Goal: Transaction & Acquisition: Book appointment/travel/reservation

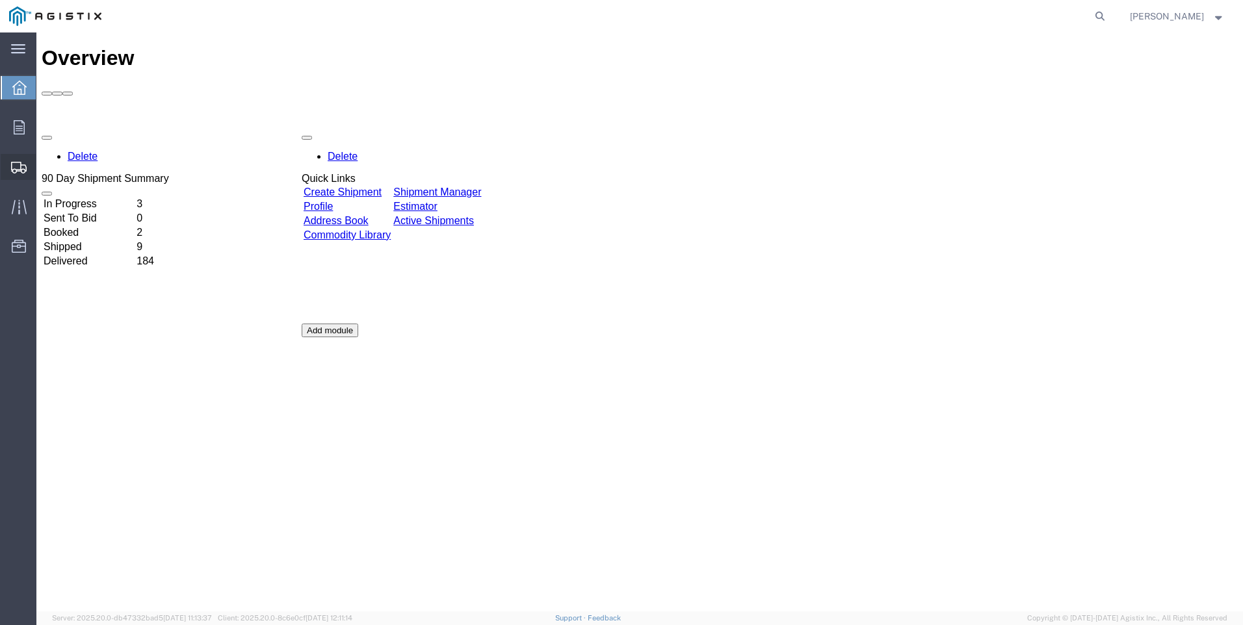
click at [0, 0] on span "Create Shipment" at bounding box center [0, 0] width 0 height 0
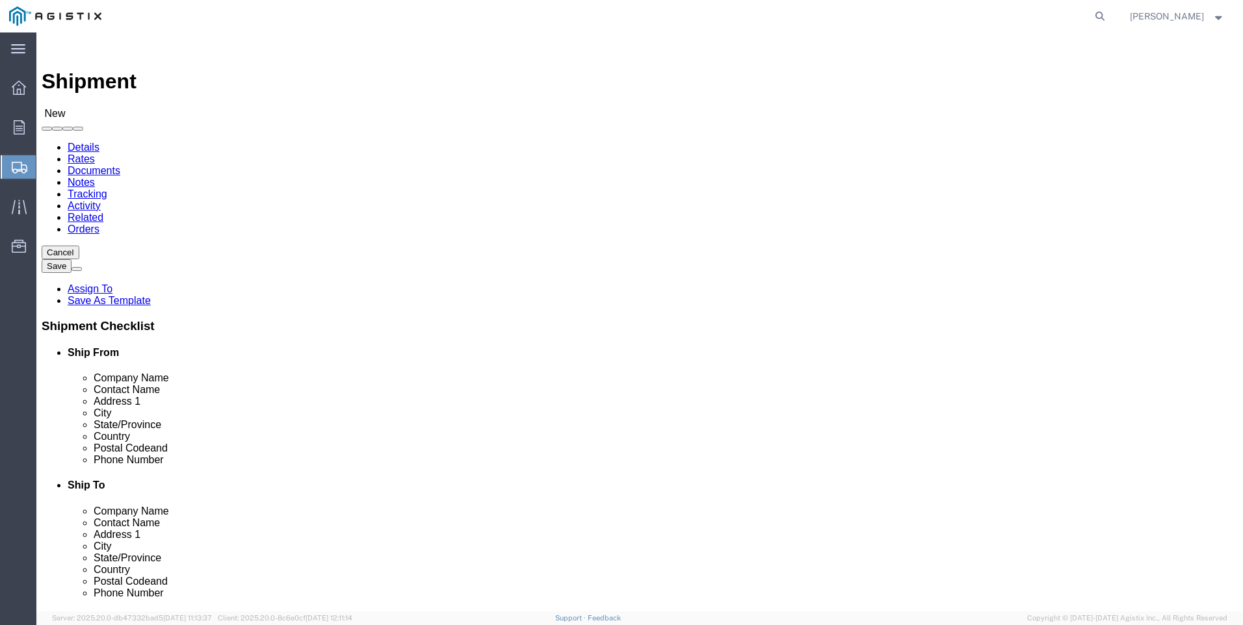
select select
click select "Select PG&E Valmont Industries Inc"
select select "9596"
click select "Select PG&E Valmont Industries Inc"
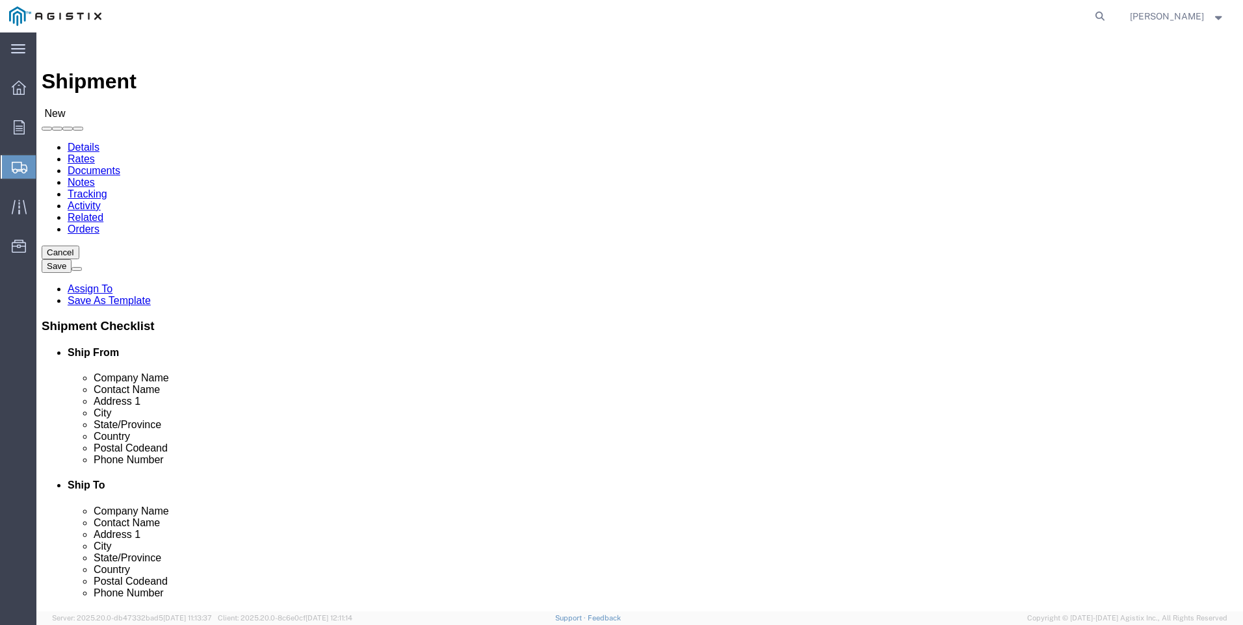
select select
click select "Select All Others [GEOGRAPHIC_DATA] [GEOGRAPHIC_DATA] [GEOGRAPHIC_DATA] [GEOGRA…"
select select "23082"
click select "Select All Others [GEOGRAPHIC_DATA] [GEOGRAPHIC_DATA] [GEOGRAPHIC_DATA] [GEOGRA…"
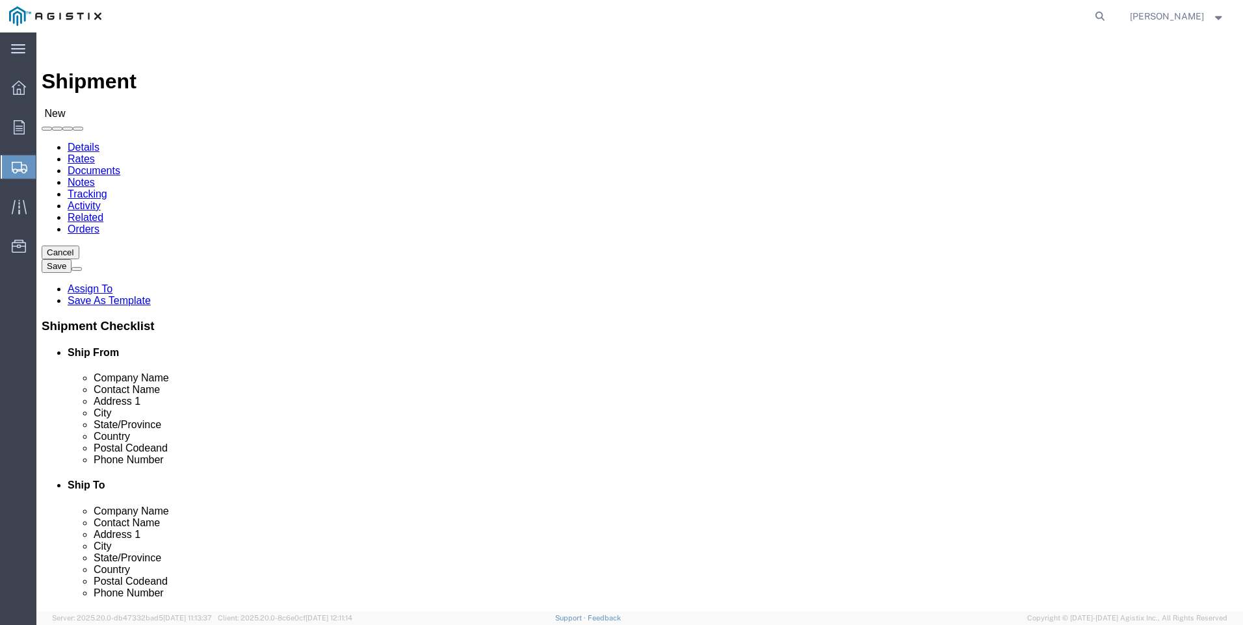
click input "text"
type input "lared"
click p "- LAREDO TRANSLOADING SERVICES LLC. - ([PERSON_NAME]) [STREET_ADDRESS] REAR, [G…"
select select "[GEOGRAPHIC_DATA]"
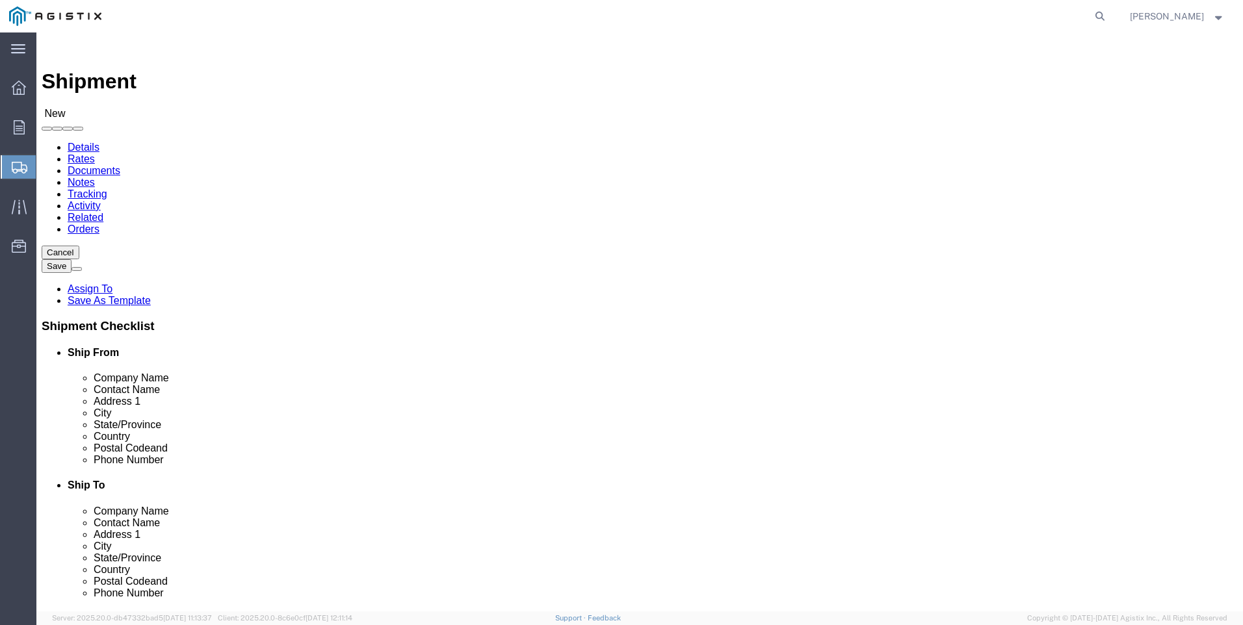
type input "LAREDO TRANSLOADING SERVICES LLC."
click div "Ship From Location Location My Profile Location (OBSOLETE) [GEOGRAPHIC_DATA] SC…"
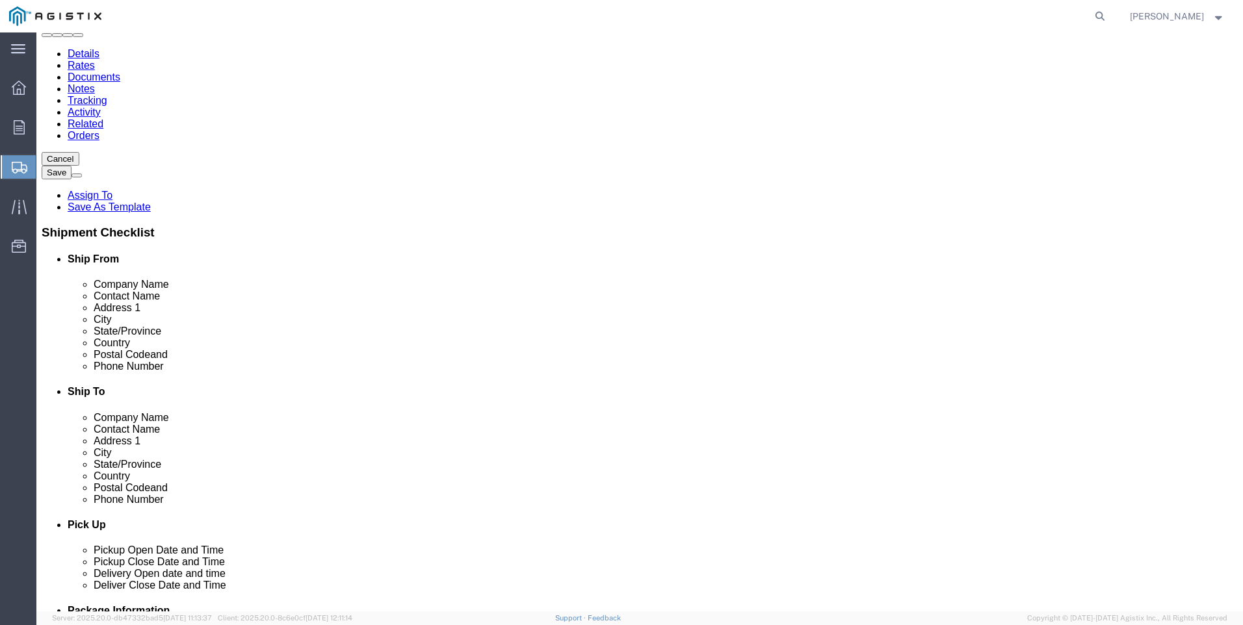
scroll to position [130, 0]
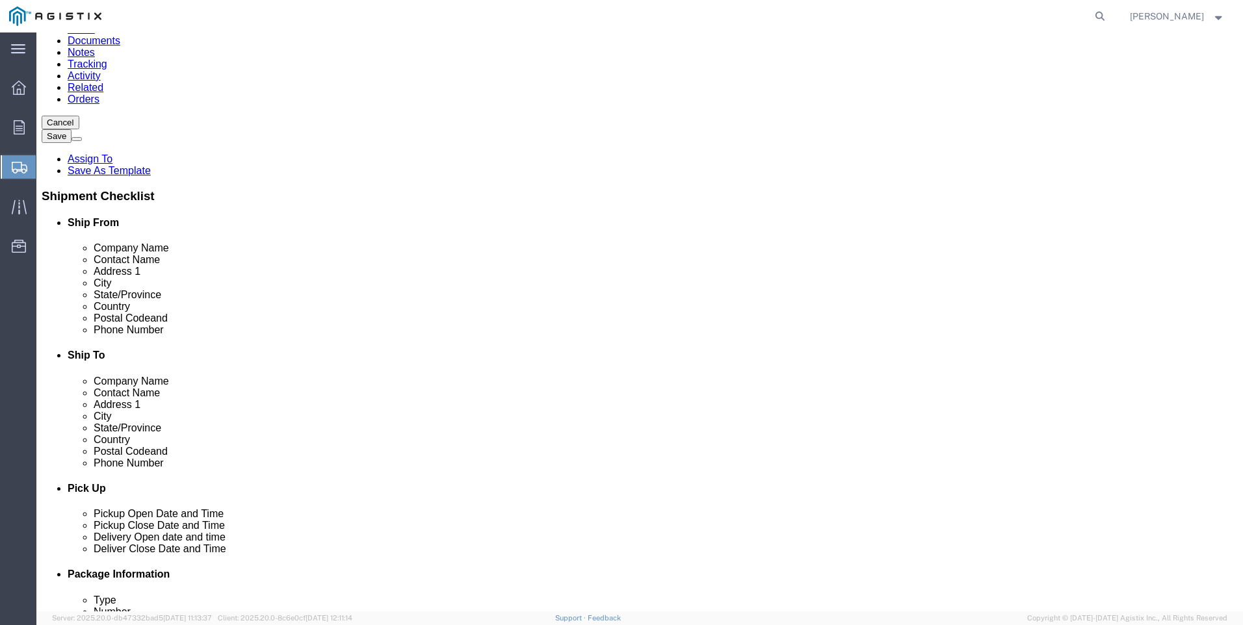
click input "text"
type input "9564019581"
click input "text"
type input "pacifi"
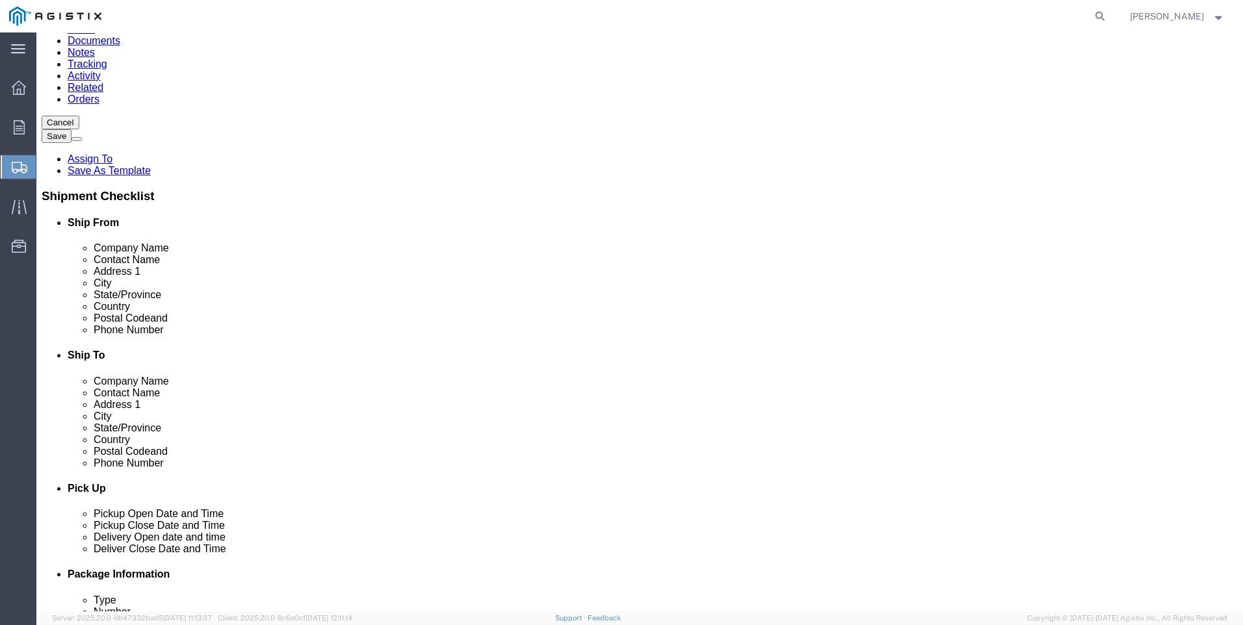
click p "- PACIFIC GAS & ELECTRIC - (SHIFFLETS) [GEOGRAPHIC_DATA], [STREET_ADDRESS]"
select select "CA"
type input "PACIFIC GAS & ELECTRIC"
click div "Ship From Location Location My Profile Location (OBSOLETE) [GEOGRAPHIC_DATA] SC…"
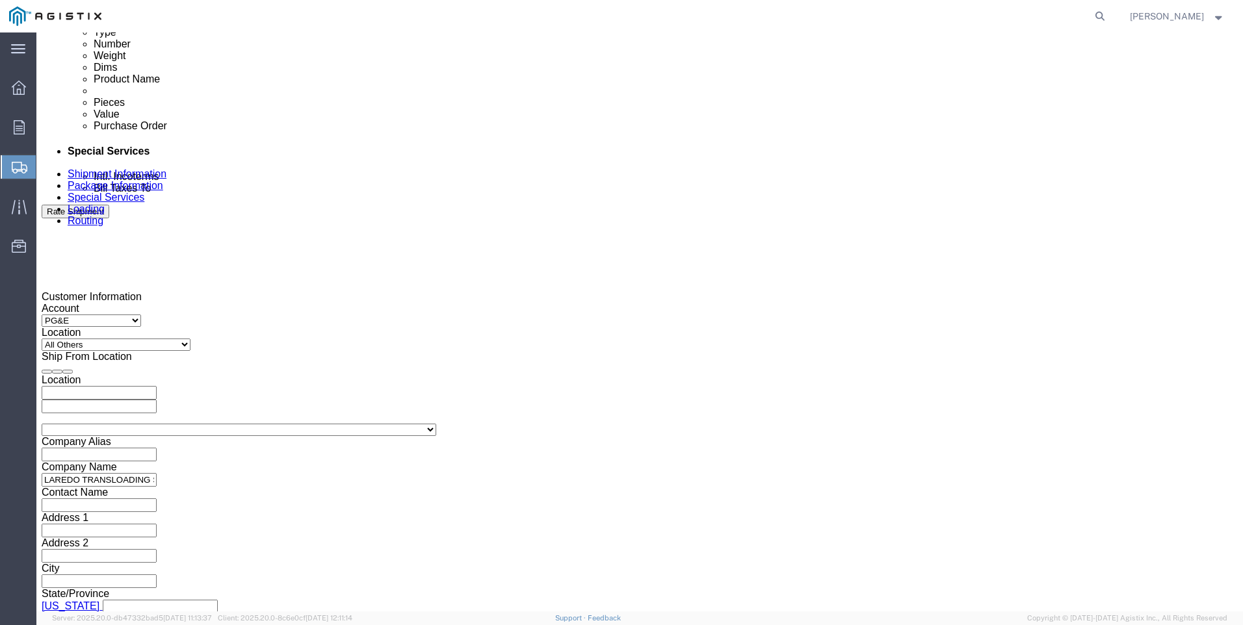
scroll to position [780, 0]
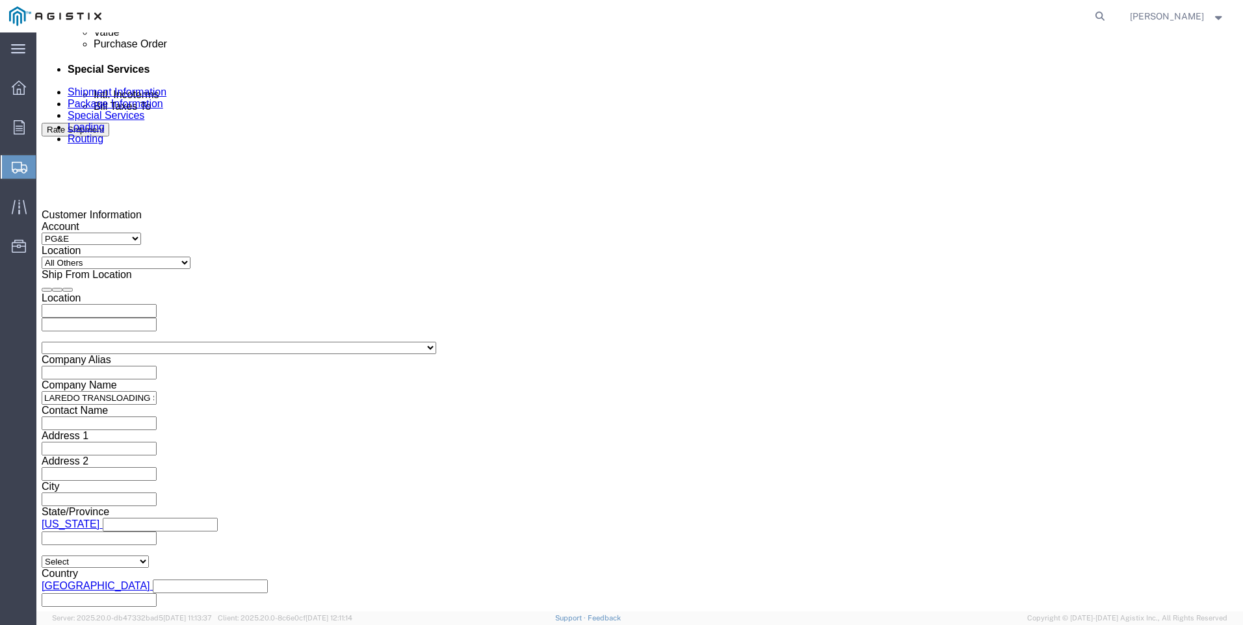
click div
click button "Apply"
click div
click button "Apply"
click input "text"
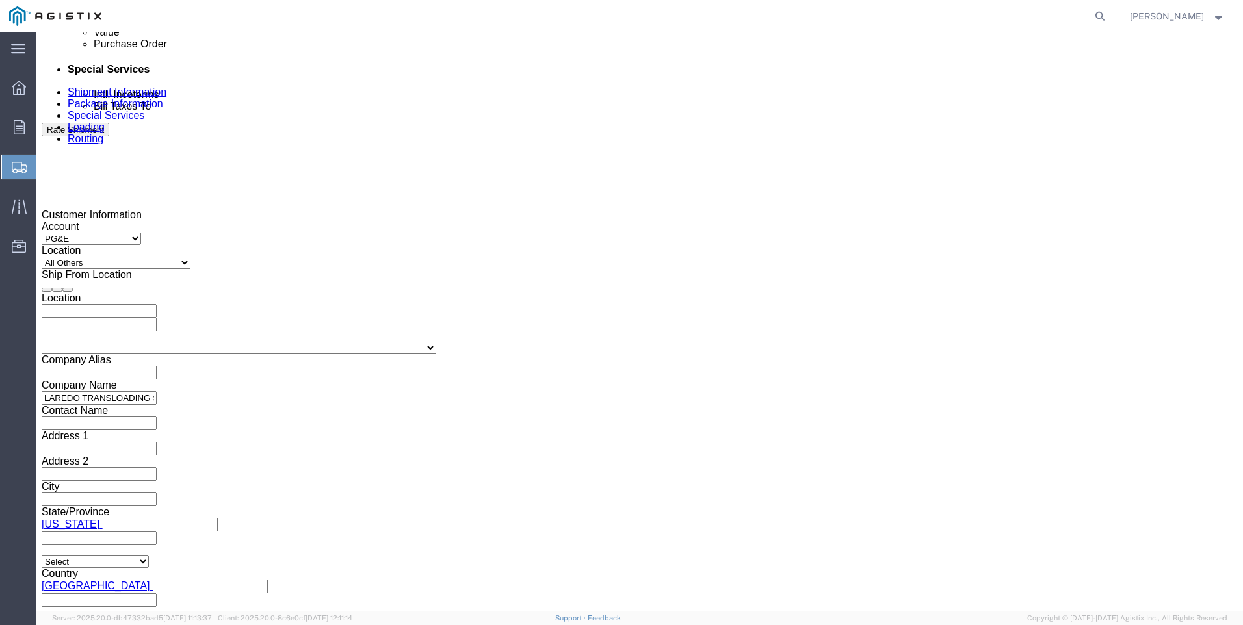
type input "3501406427"
click select "Select Account Type Activity ID Airline Appointment Number ASN Batch Request # …"
select select "PICKUPNUM"
click select "Select Account Type Activity ID Airline Appointment Number ASN Batch Request # …"
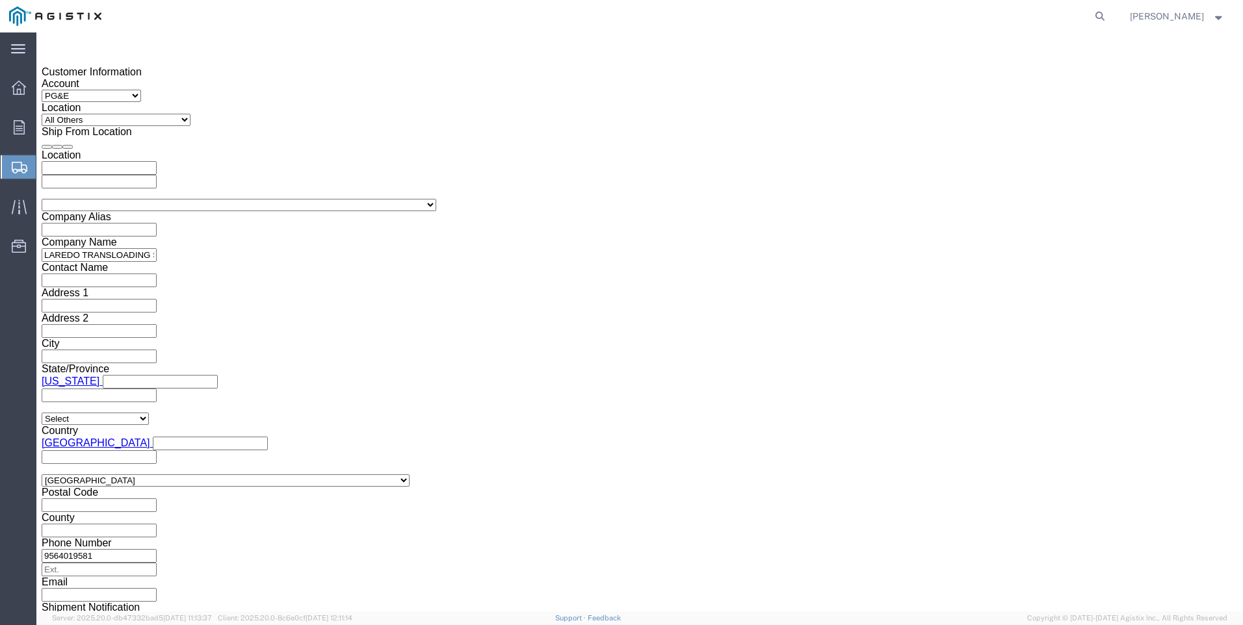
scroll to position [932, 0]
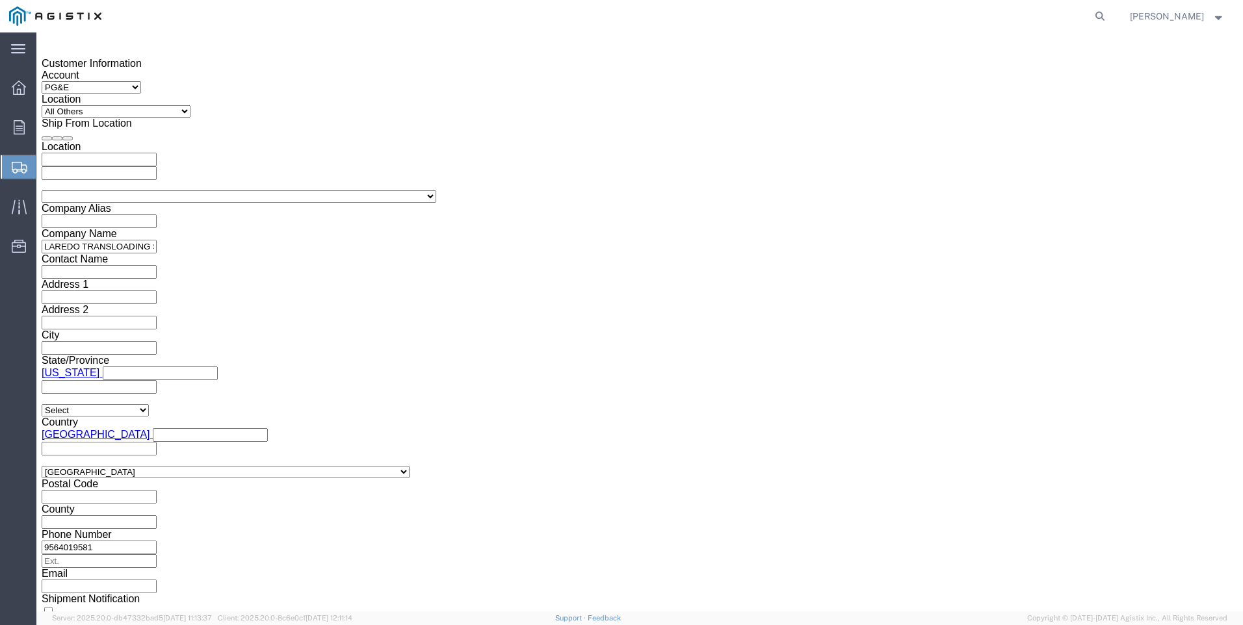
type input "900251578"
click button "Continue"
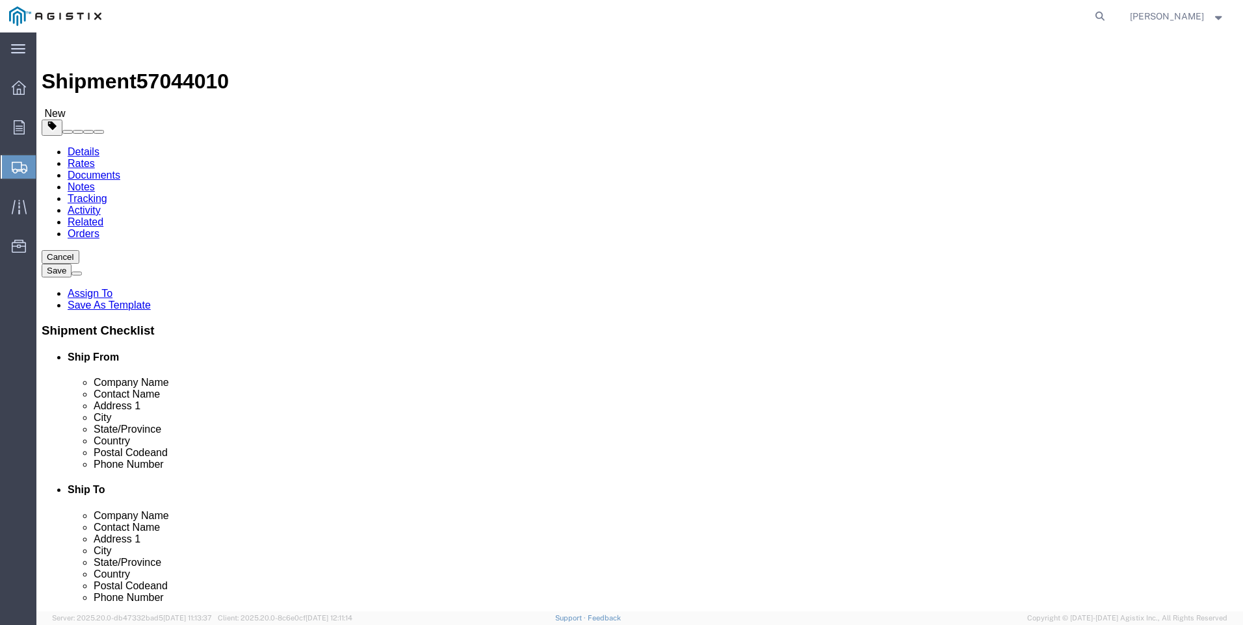
click select "Select Bulk Bundle(s) Cardboard Box(es) Carton(s) Crate(s) Drum(s) (Fiberboard)…"
select select "BNDL"
click select "Select Bulk Bundle(s) Cardboard Box(es) Carton(s) Crate(s) Drum(s) (Fiberboard)…"
click select "Select cm ft in"
select select "FT"
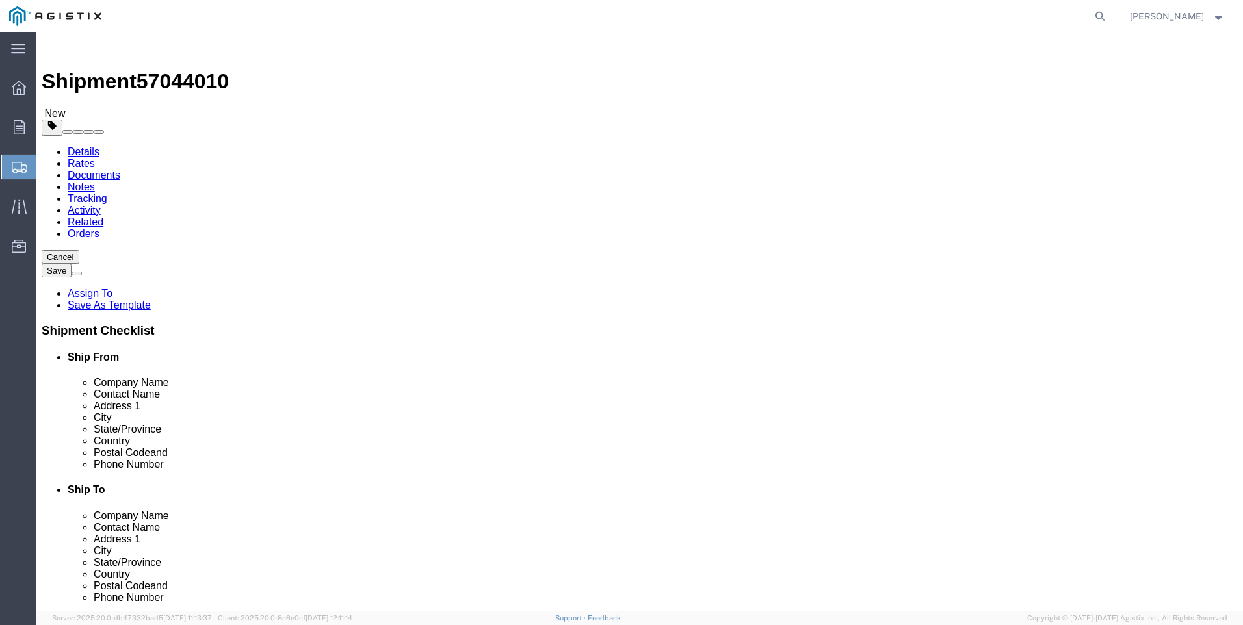
click select "Select cm ft in"
click input "text"
type input "54"
type input "8.5"
type input "8"
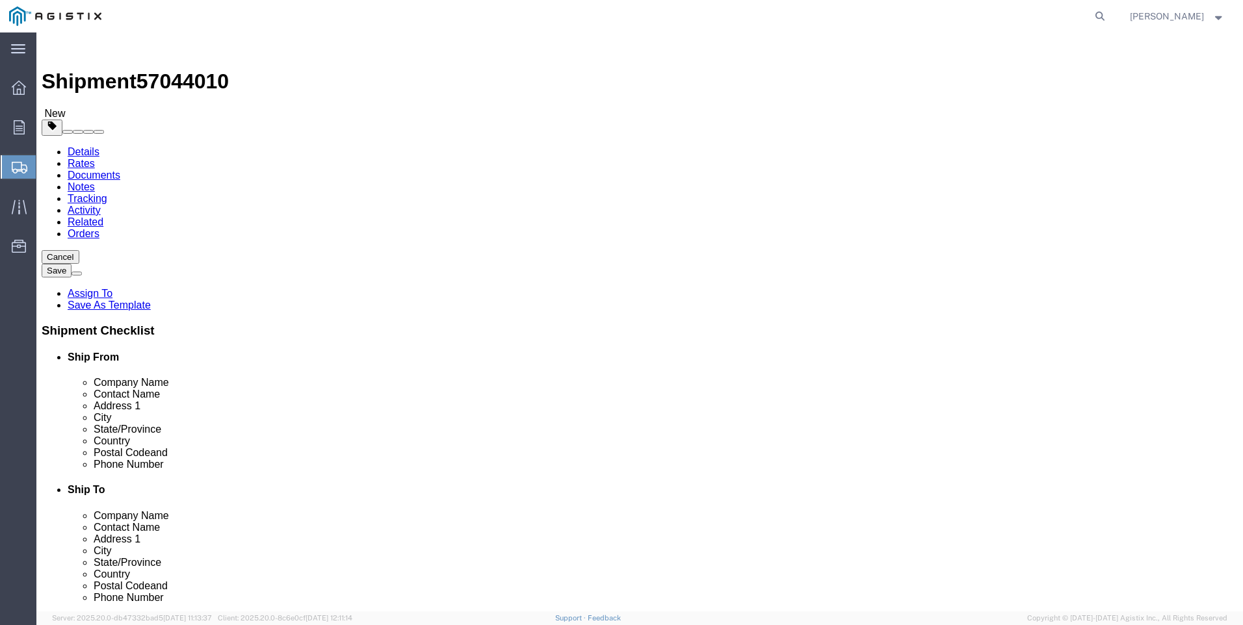
click input "0.00"
type input "17430"
click link "Add Content"
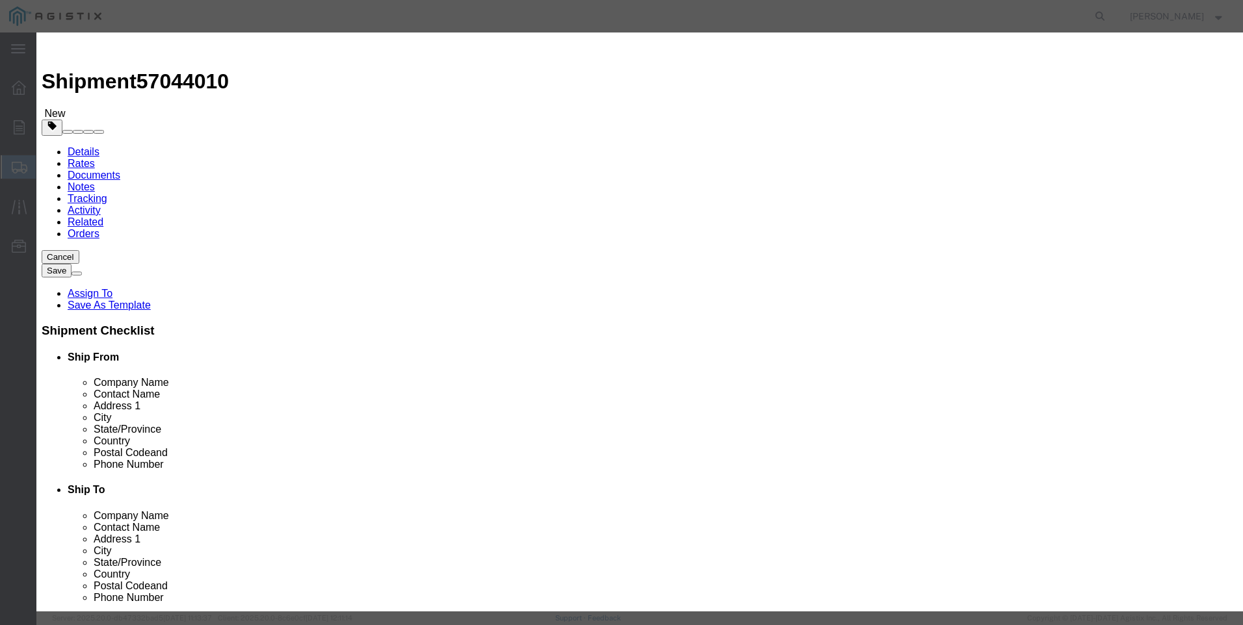
click input "text"
type input "steel poles"
click input "0"
type input "17430"
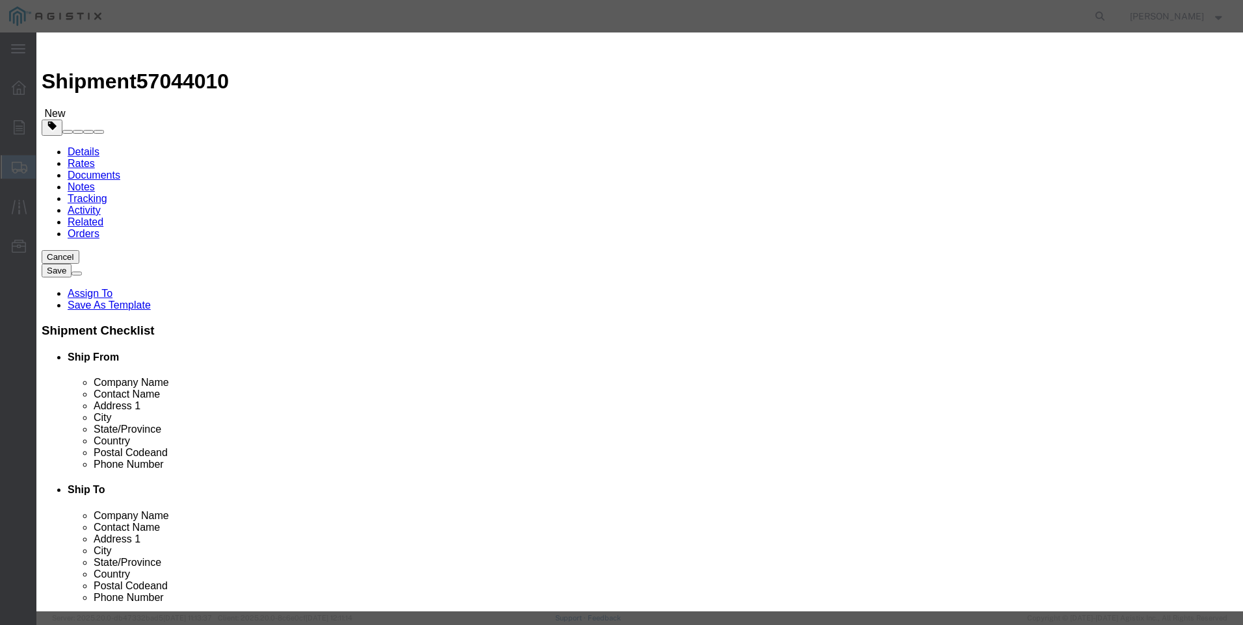
click input "text"
type input "1"
select select "USD"
select select "50"
click button "Save & Close"
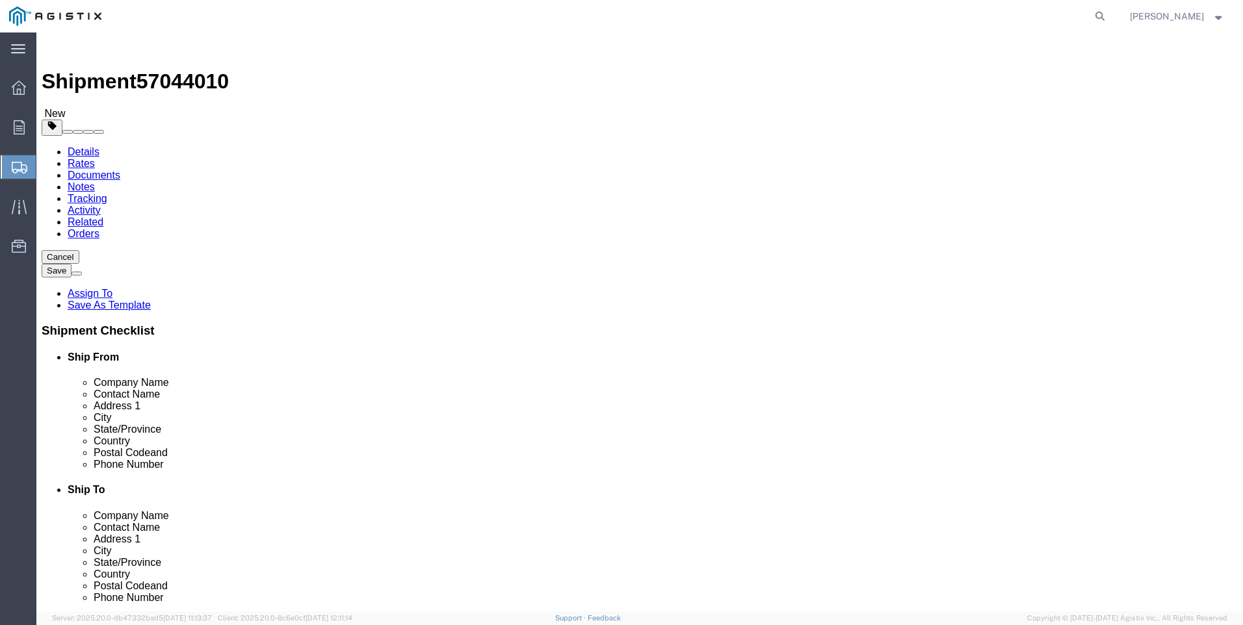
click button "Rate Shipment"
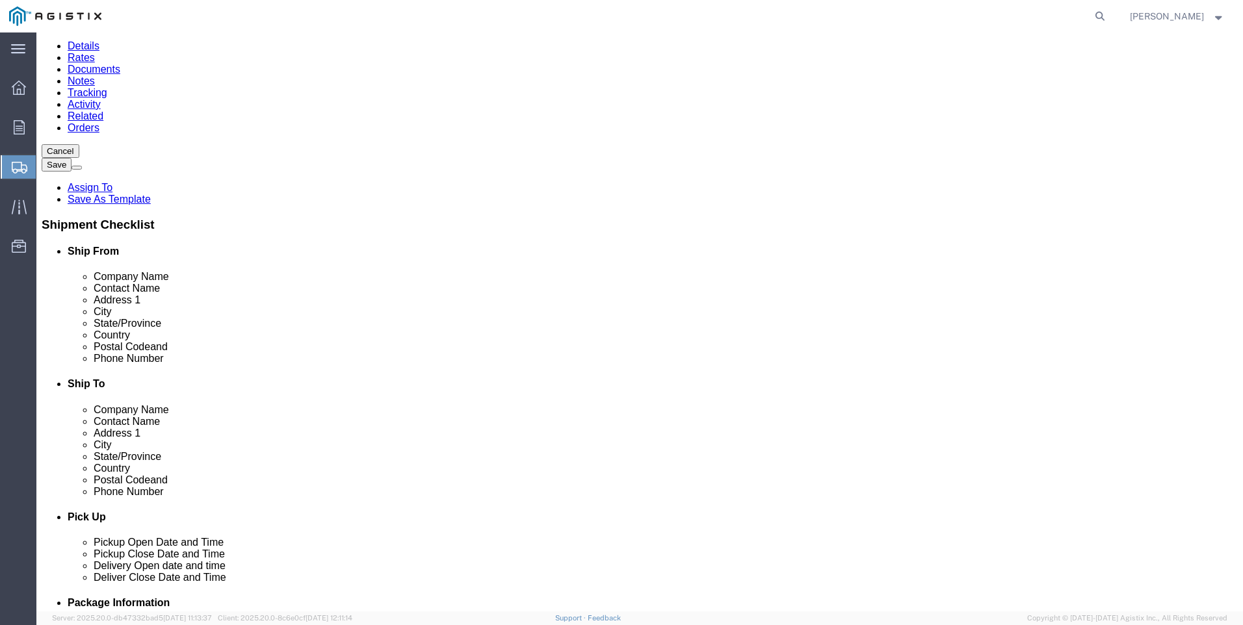
scroll to position [390, 0]
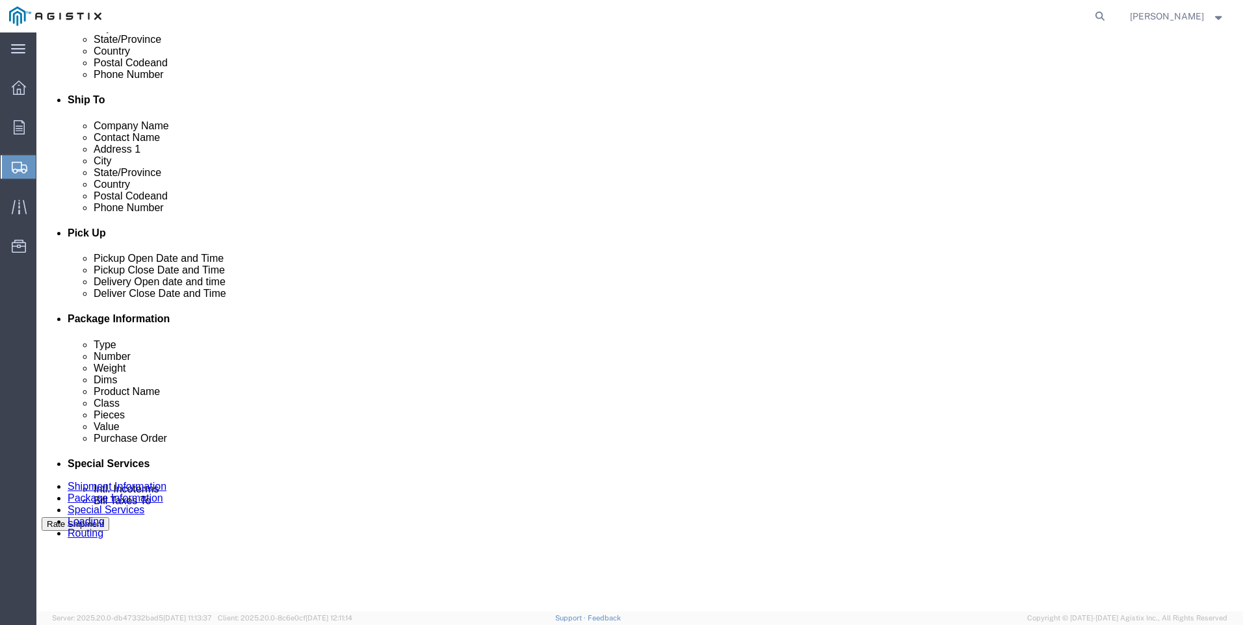
click input "[PHONE_NUMBER]"
type input "18003444997"
click div "Ship To Location Location Select Select My Profile Location (OBSOLETE) [GEOGRAP…"
click button "Rate Shipment"
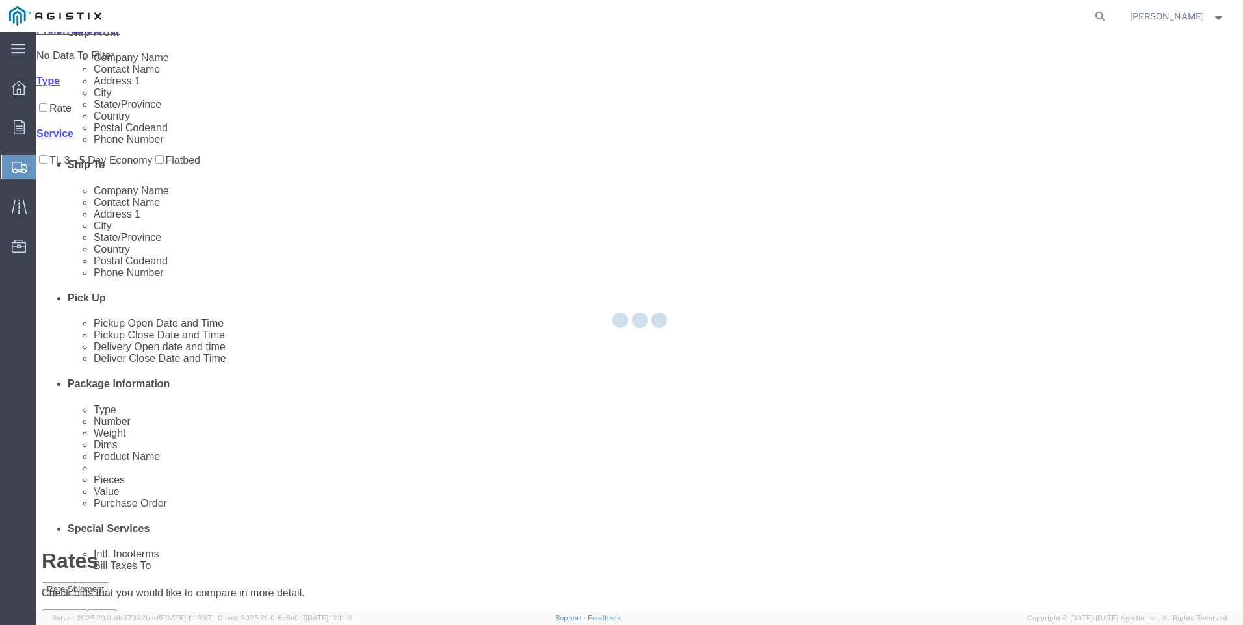
scroll to position [0, 0]
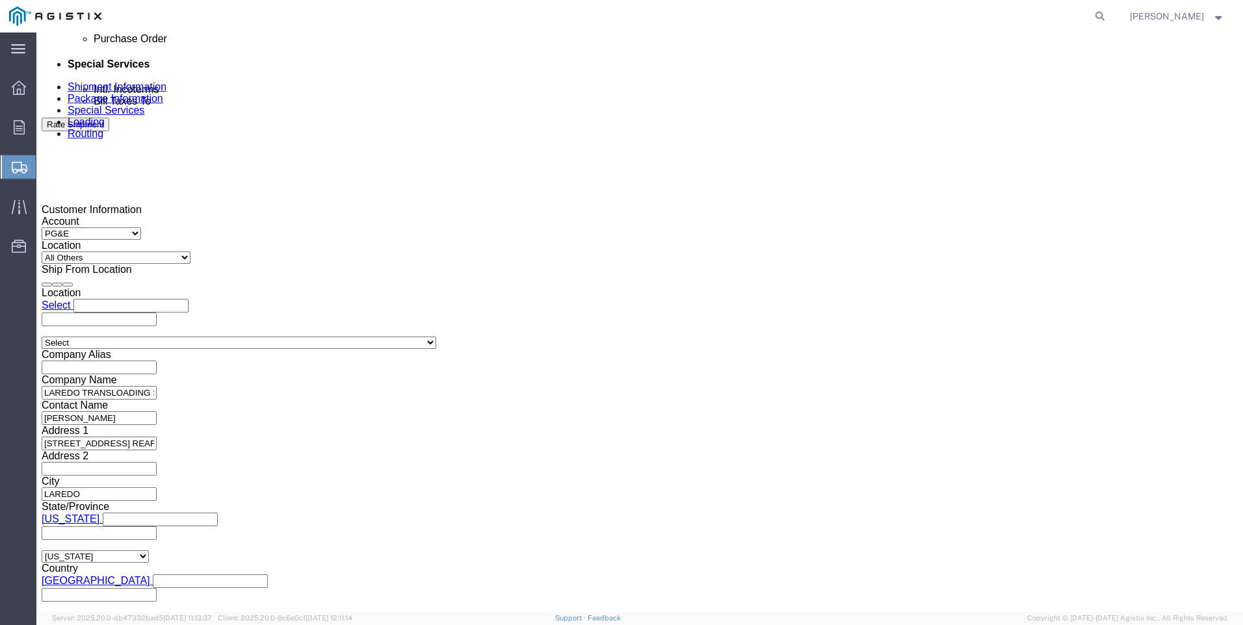
scroll to position [863, 0]
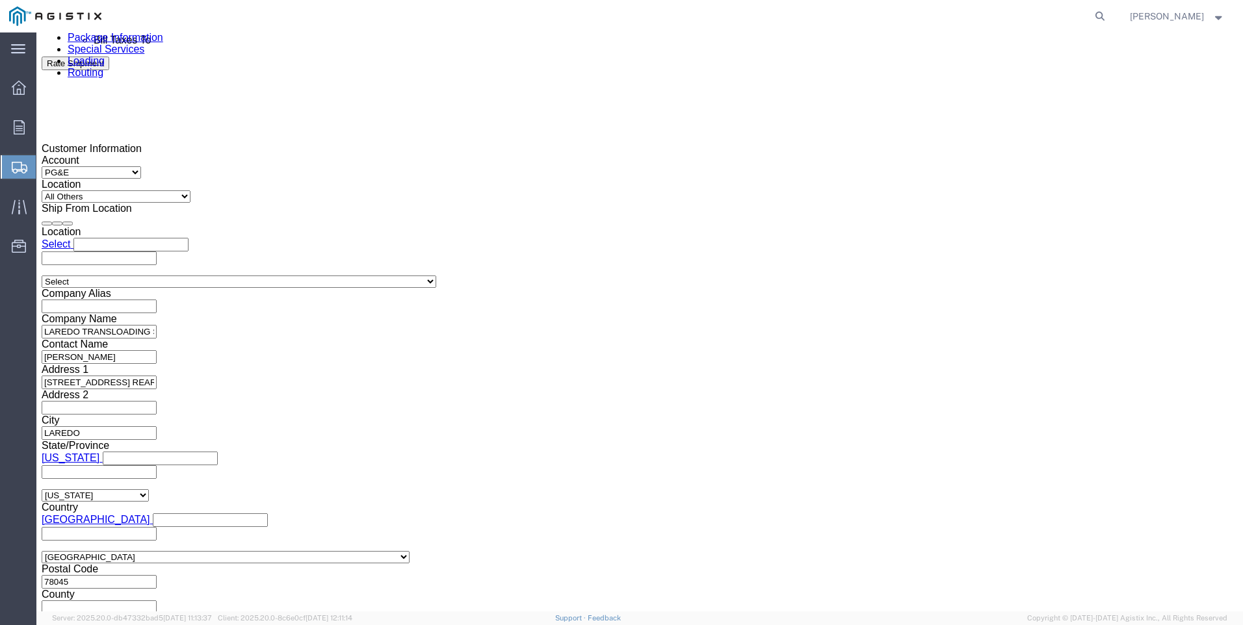
click button "Continue"
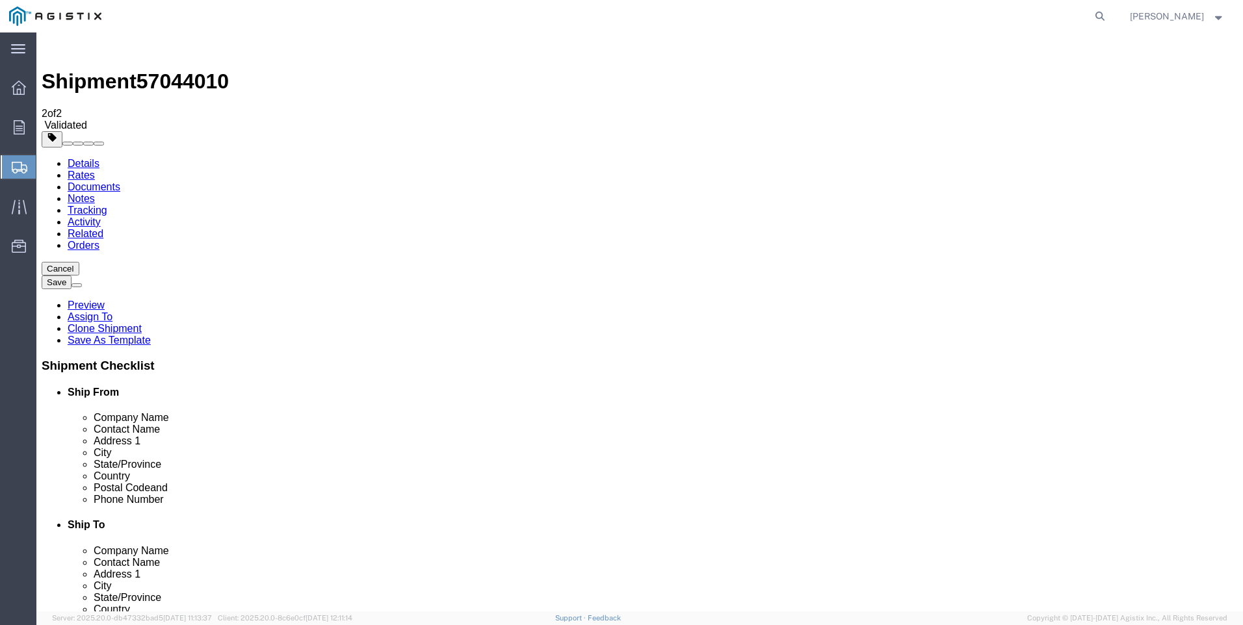
click link "Add Content"
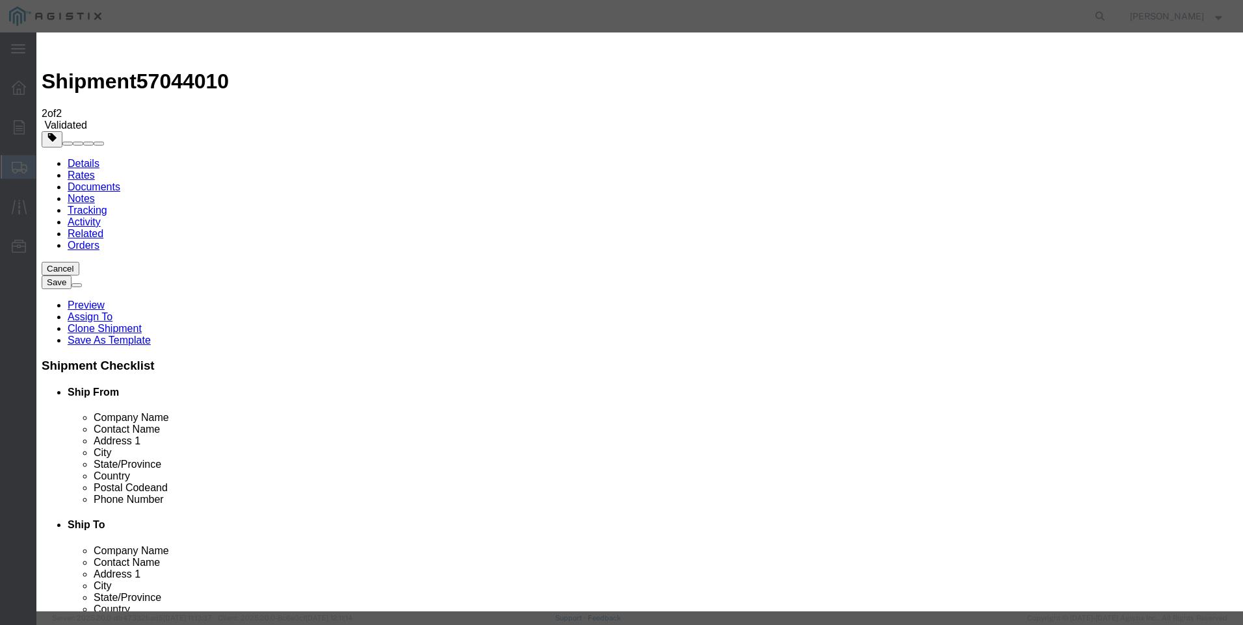
click icon "button"
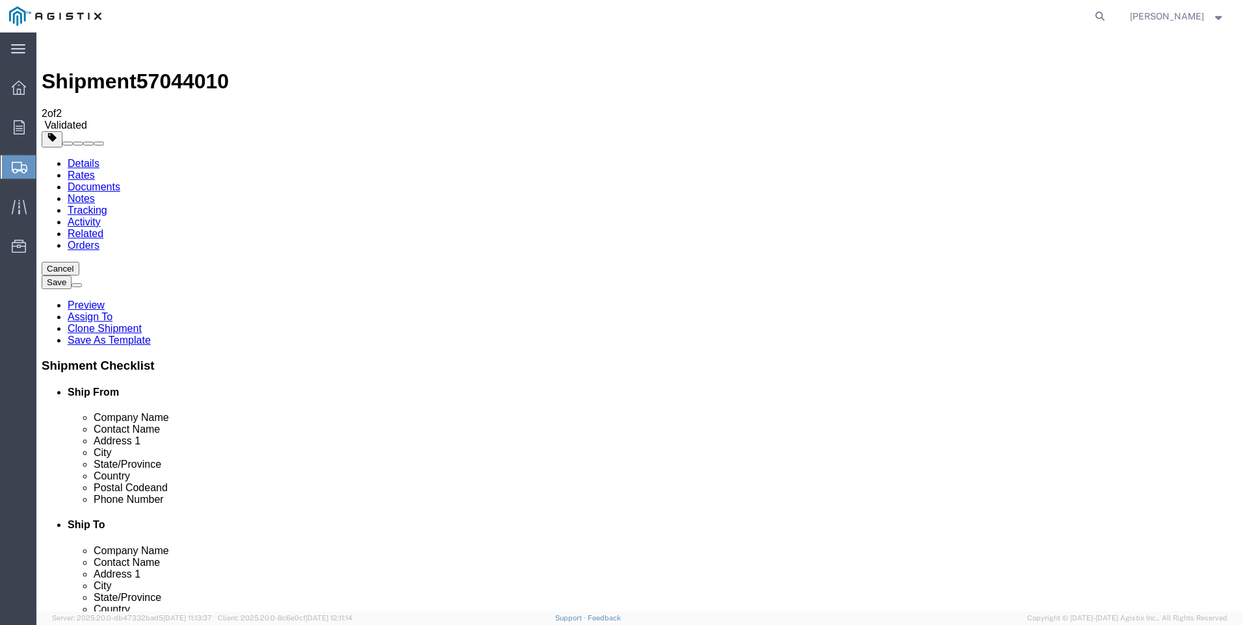
click link "Add Content"
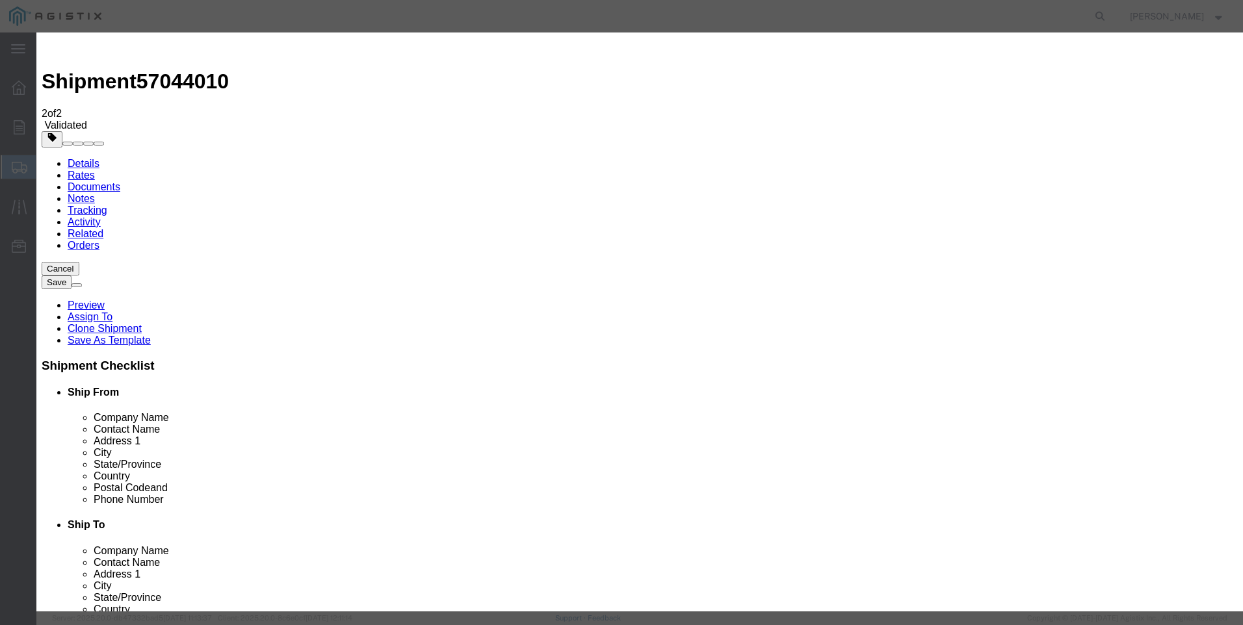
click input "text"
click button "button"
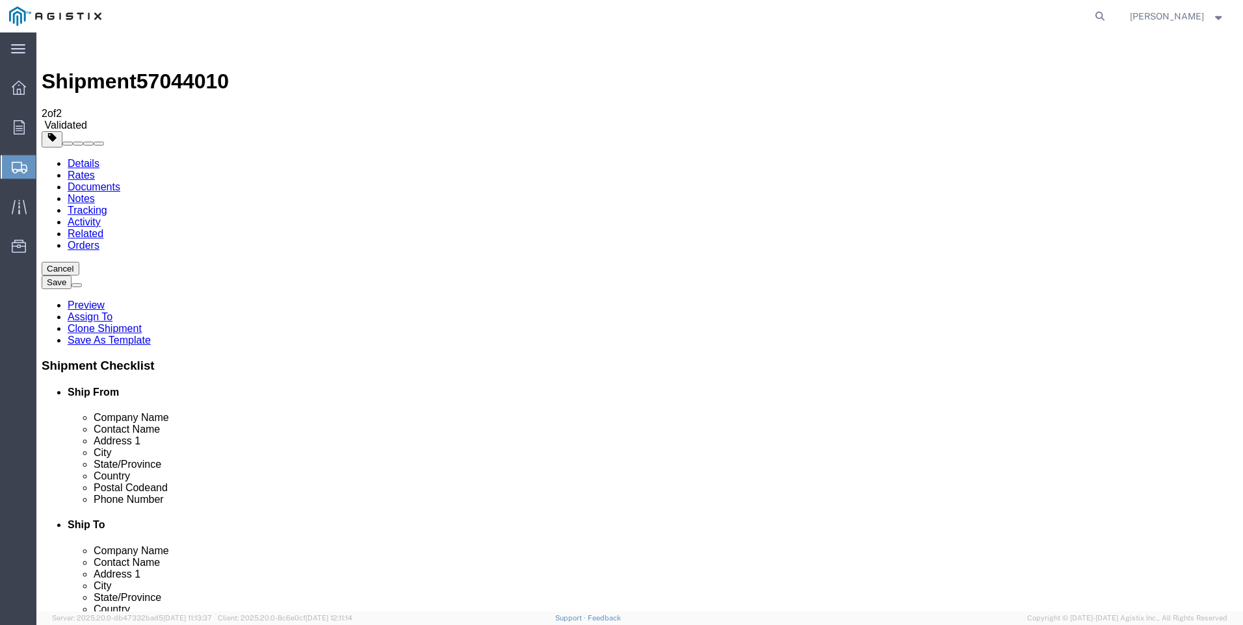
click dd "1.00 USD"
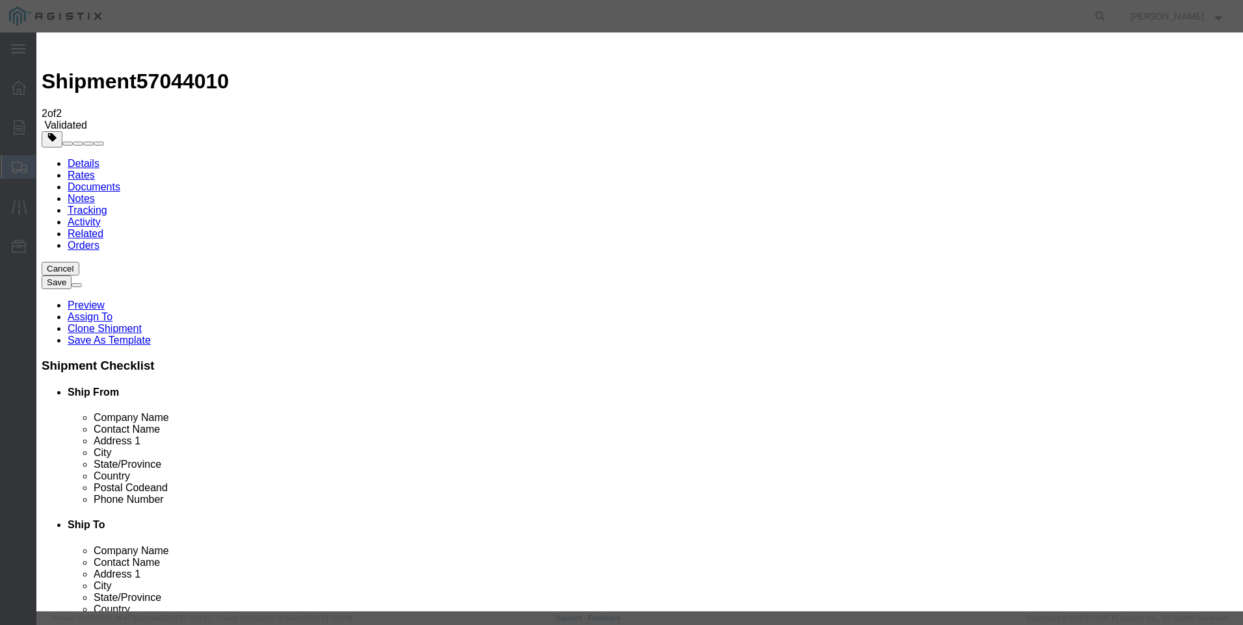
click input "17430.00"
type input "10"
type input "0"
click button "Save & Close"
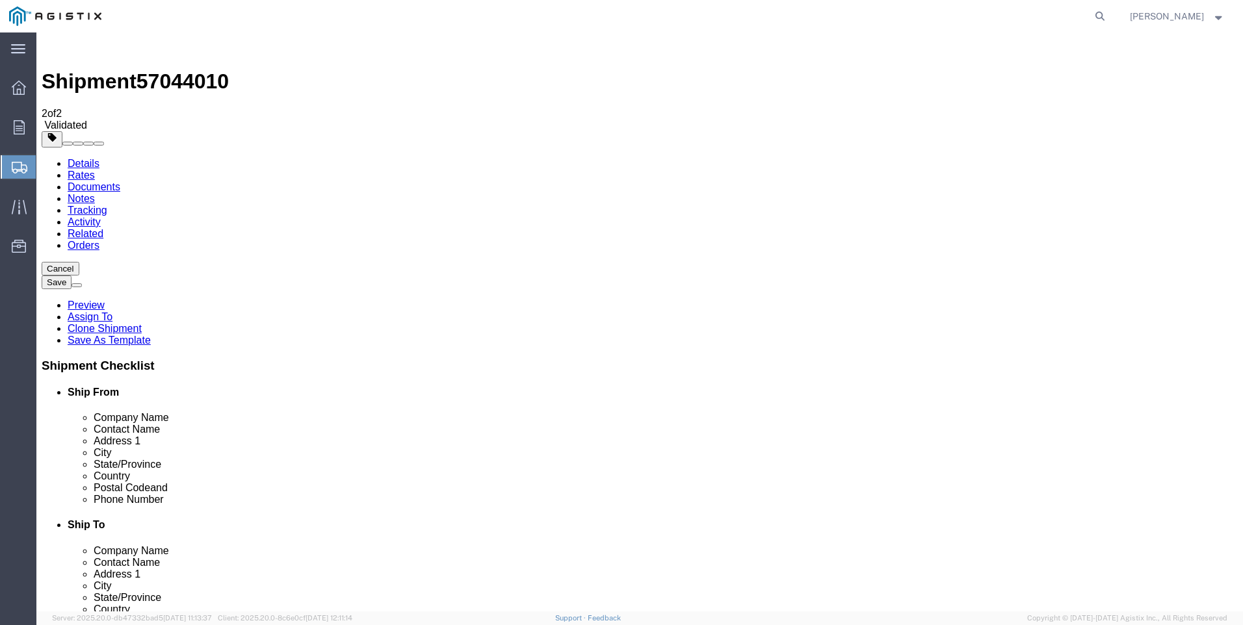
click button "Continue"
click button "Rate Shipment"
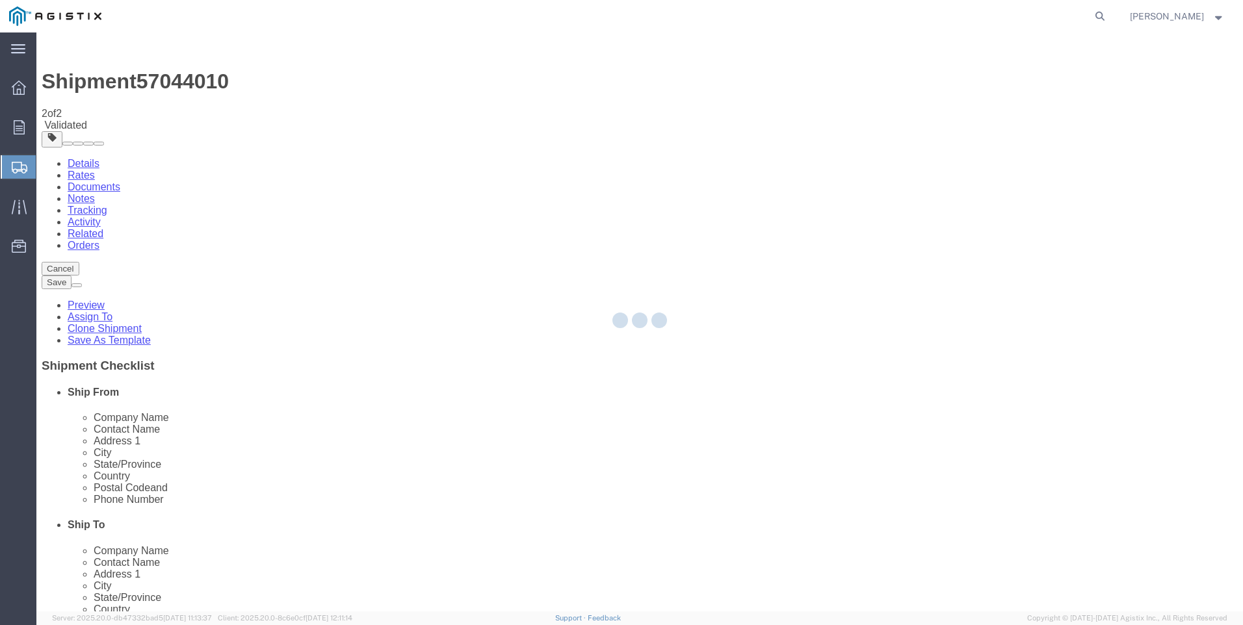
select select "BNDL"
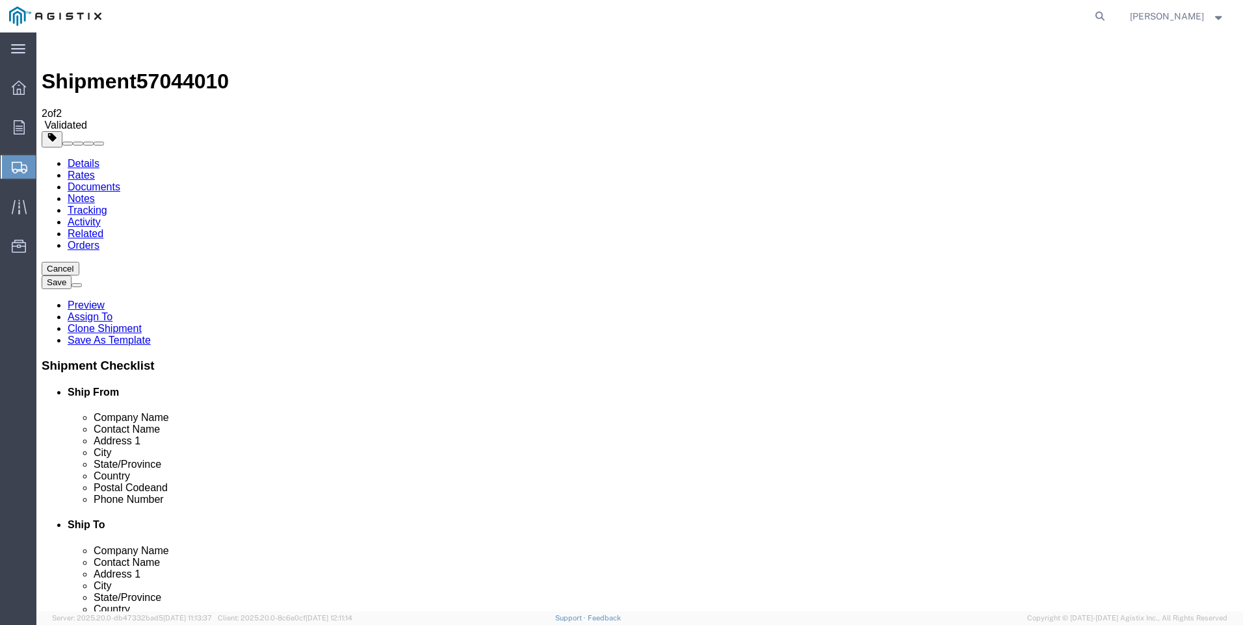
click dd "0.00 USD"
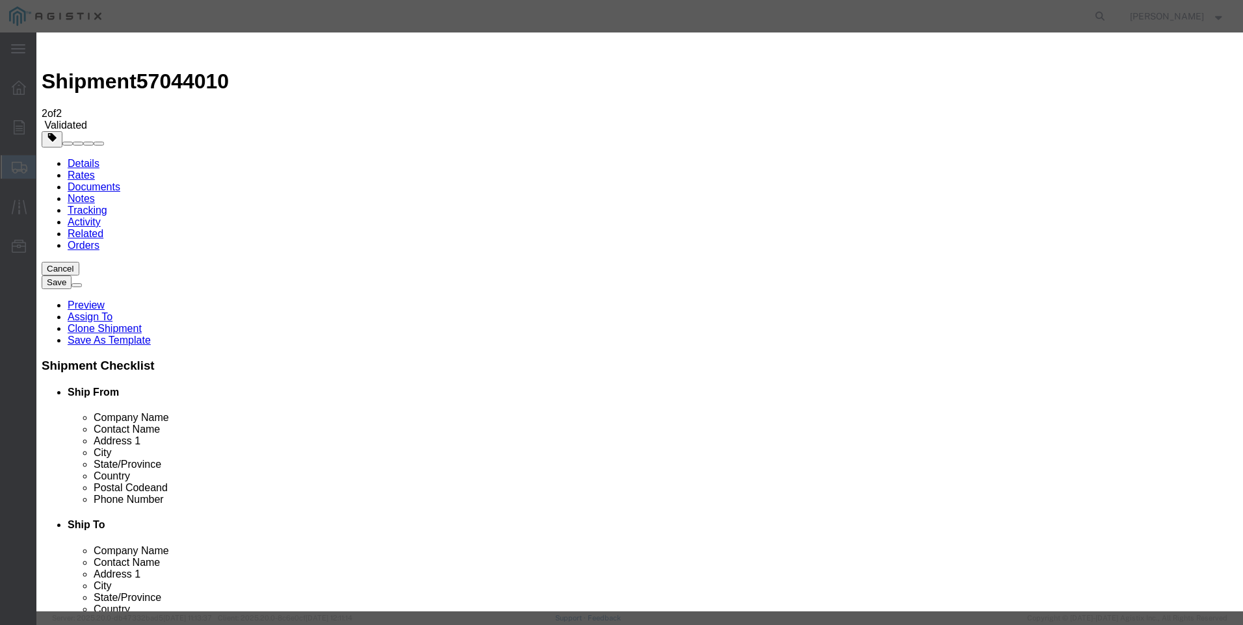
click input "0.00"
type input "1"
click button "Save & Close"
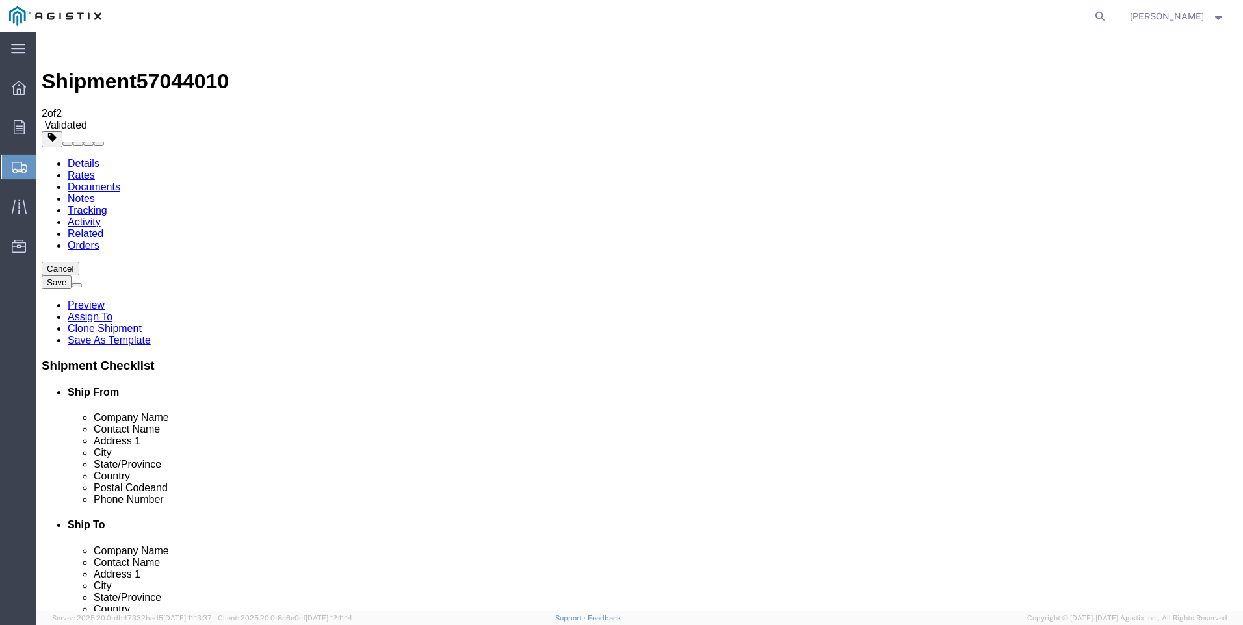
click button "Continue"
click button "Rate Shipment"
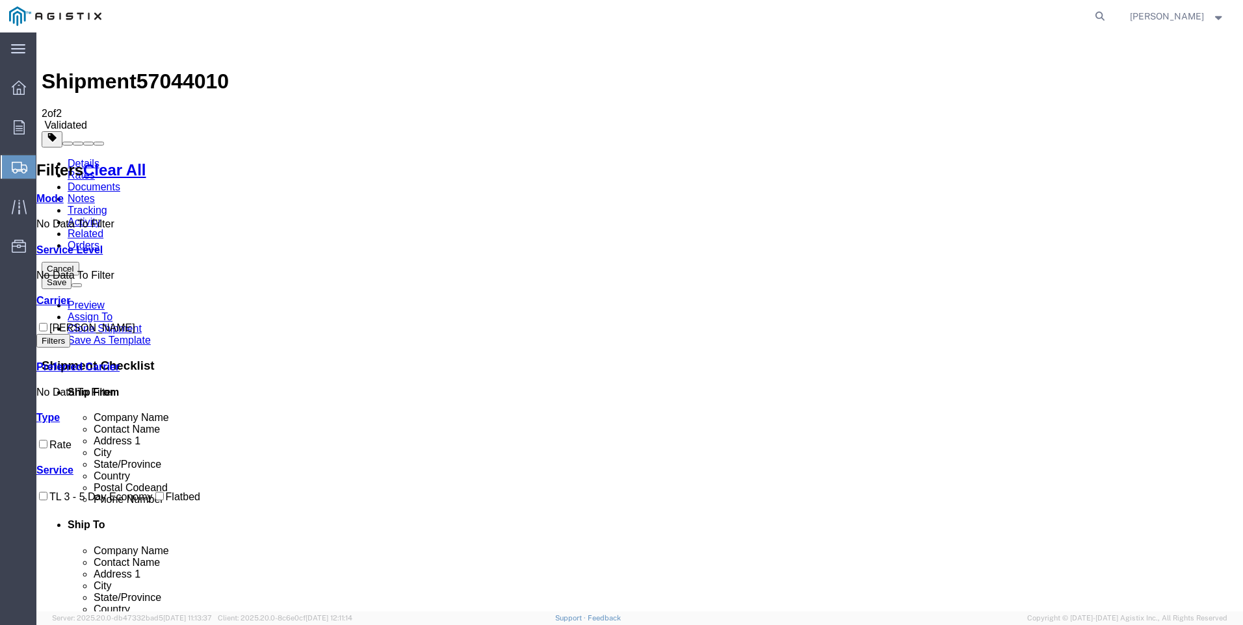
checkbox input "true"
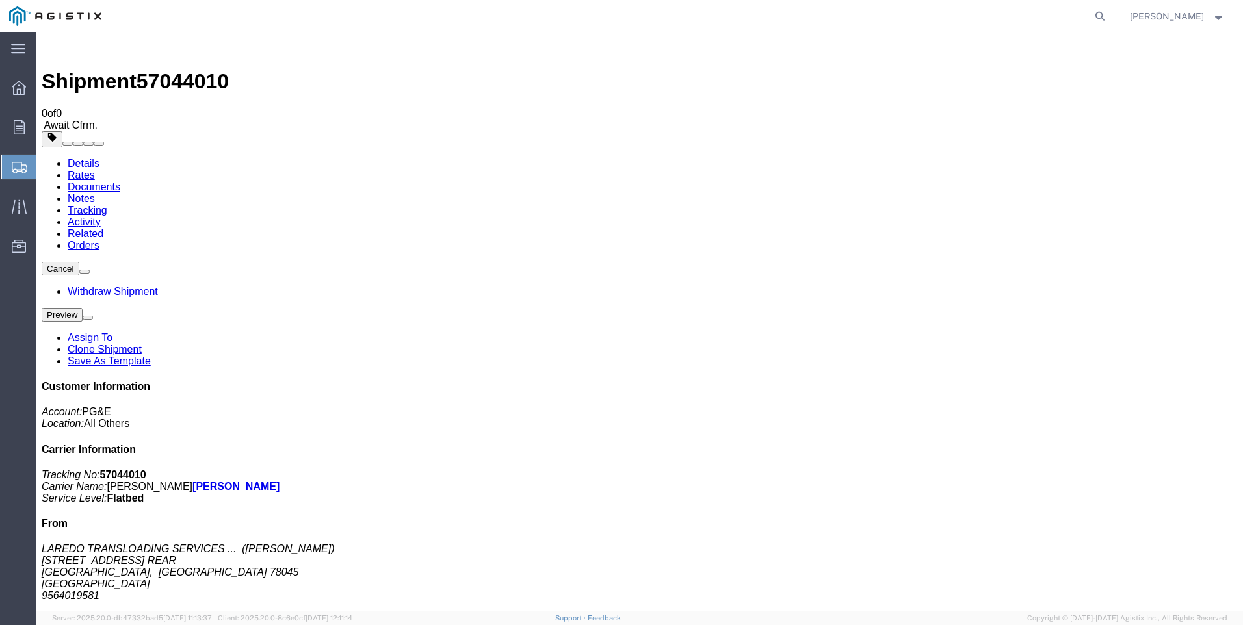
click at [0, 0] on span "Create Shipment" at bounding box center [0, 0] width 0 height 0
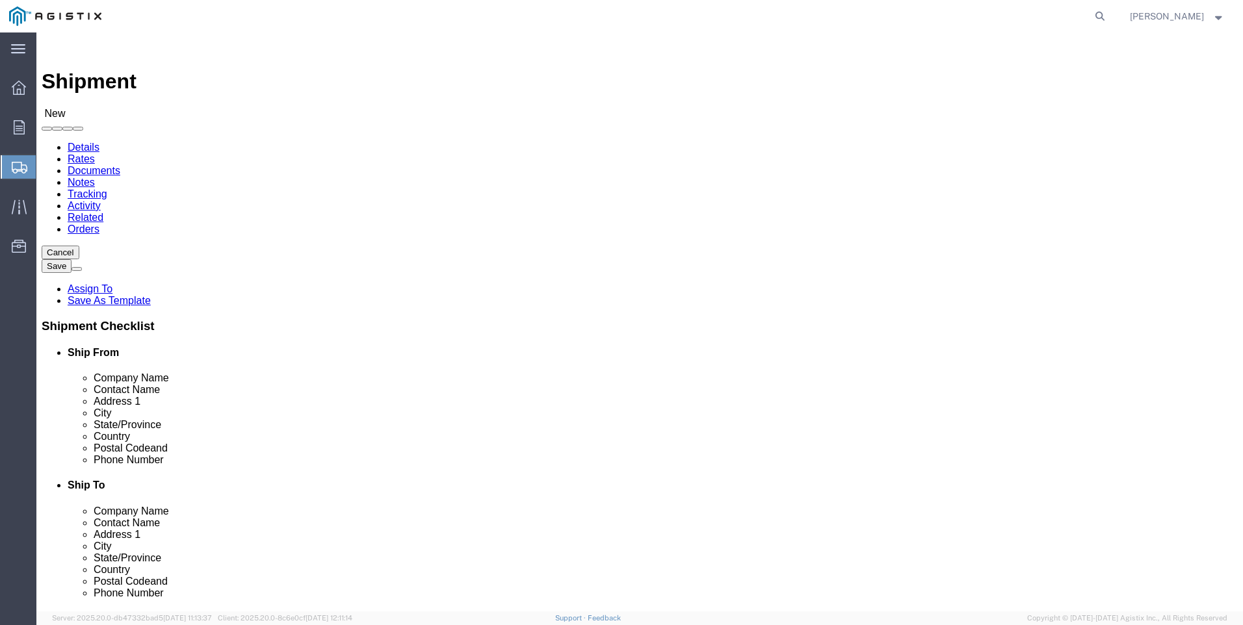
click select "Select PG&E Valmont Industries Inc"
select select "9596"
click select "Select PG&E Valmont Industries Inc"
select select
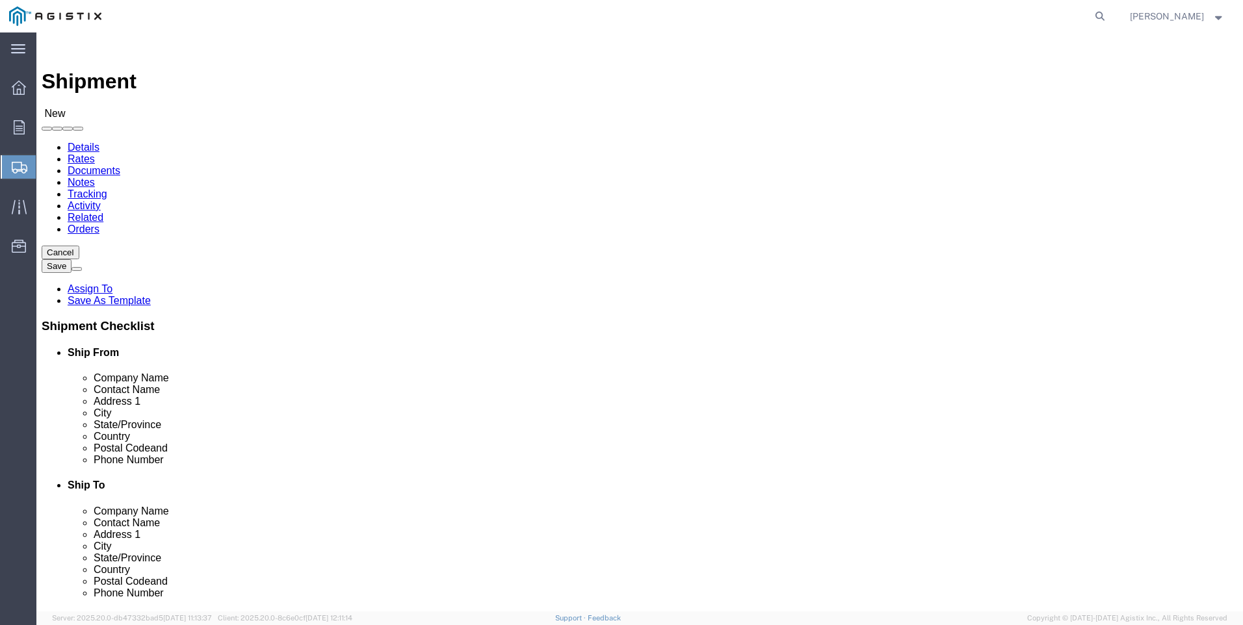
drag, startPoint x: 694, startPoint y: 198, endPoint x: 702, endPoint y: 197, distance: 7.3
click select "Select All Others [GEOGRAPHIC_DATA] [GEOGRAPHIC_DATA] [GEOGRAPHIC_DATA] [GEOGRA…"
select select "23082"
click select "Select All Others [GEOGRAPHIC_DATA] [GEOGRAPHIC_DATA] [GEOGRAPHIC_DATA] [GEOGRA…"
click input "text"
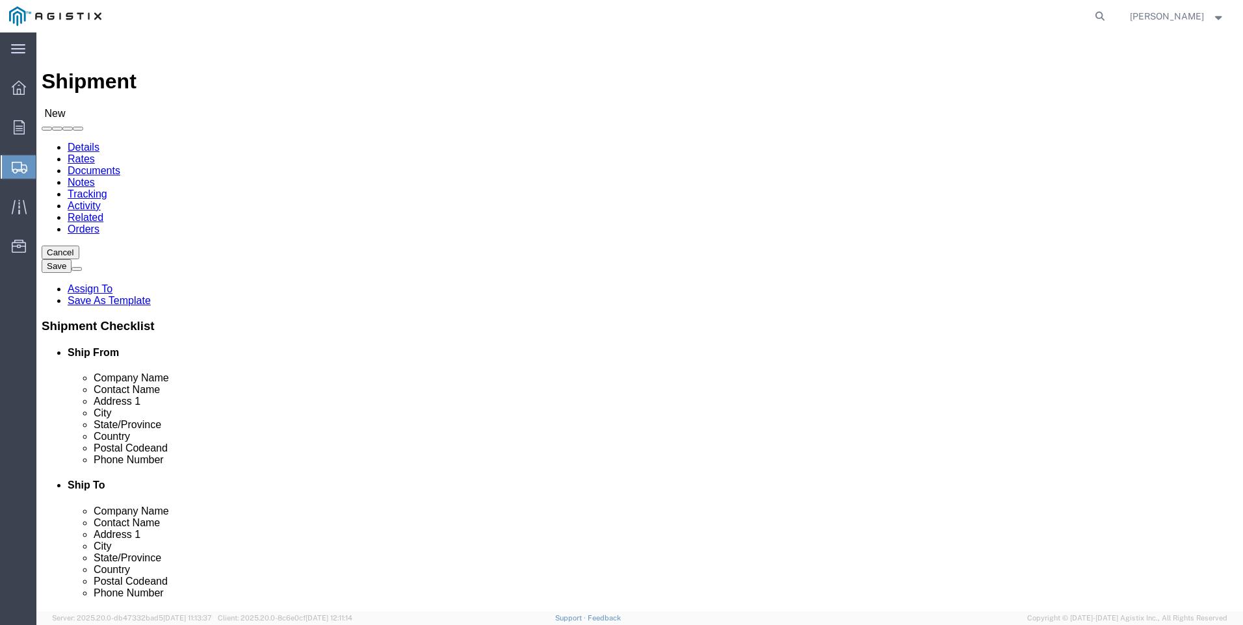
type input "LAREDO TRANSLOADING SERVICES LLC."
select select "[GEOGRAPHIC_DATA]"
type input "LAREDO TRANSLOADING SERVICES LLC."
click div "Ship To Location Location My Profile Location (OBSOLETE) [GEOGRAPHIC_DATA] SC -…"
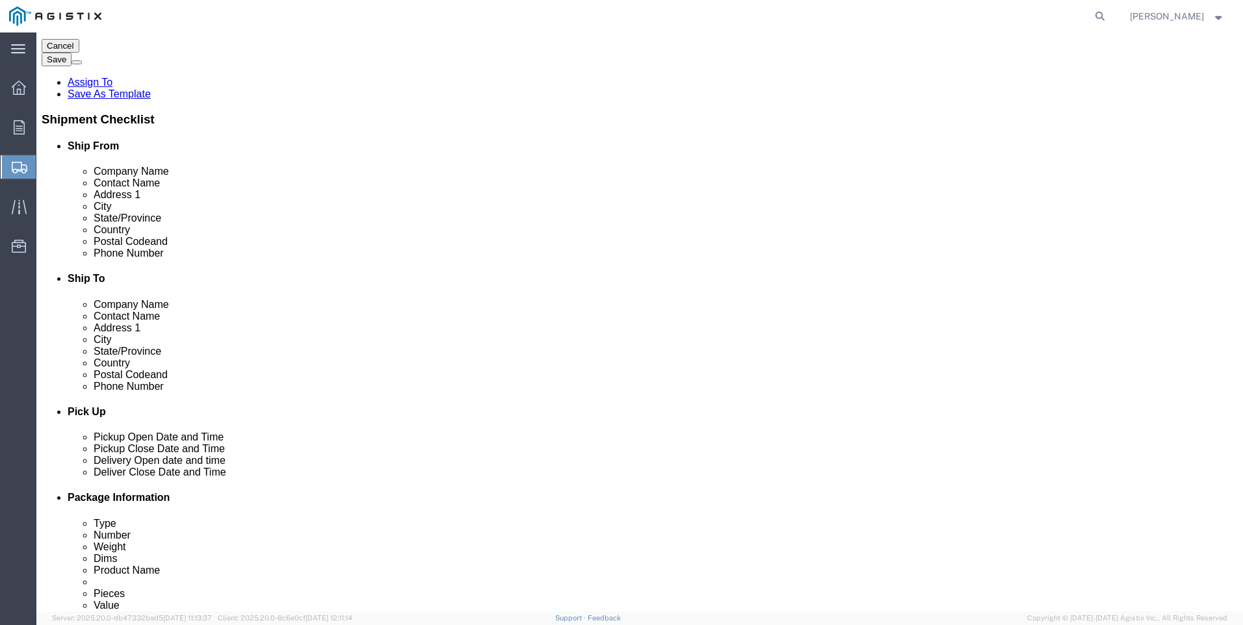
scroll to position [260, 0]
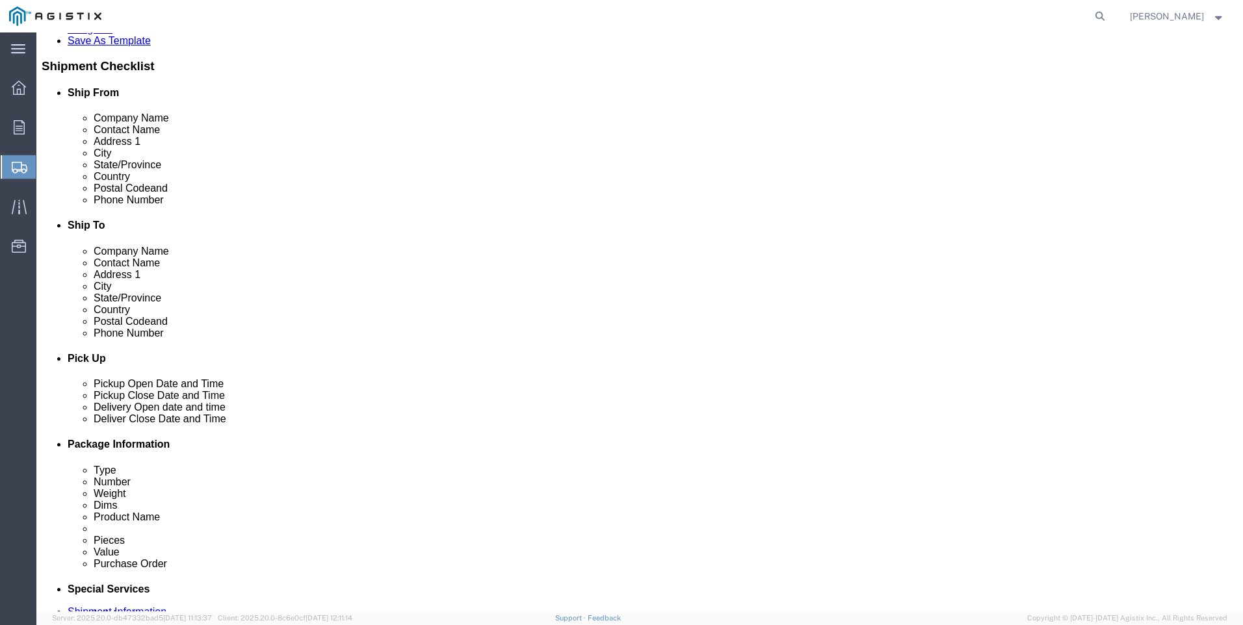
click input "text"
type input "9564019581"
click div "Ship From Location Location My Profile Location (OBSOLETE) [GEOGRAPHIC_DATA] SC…"
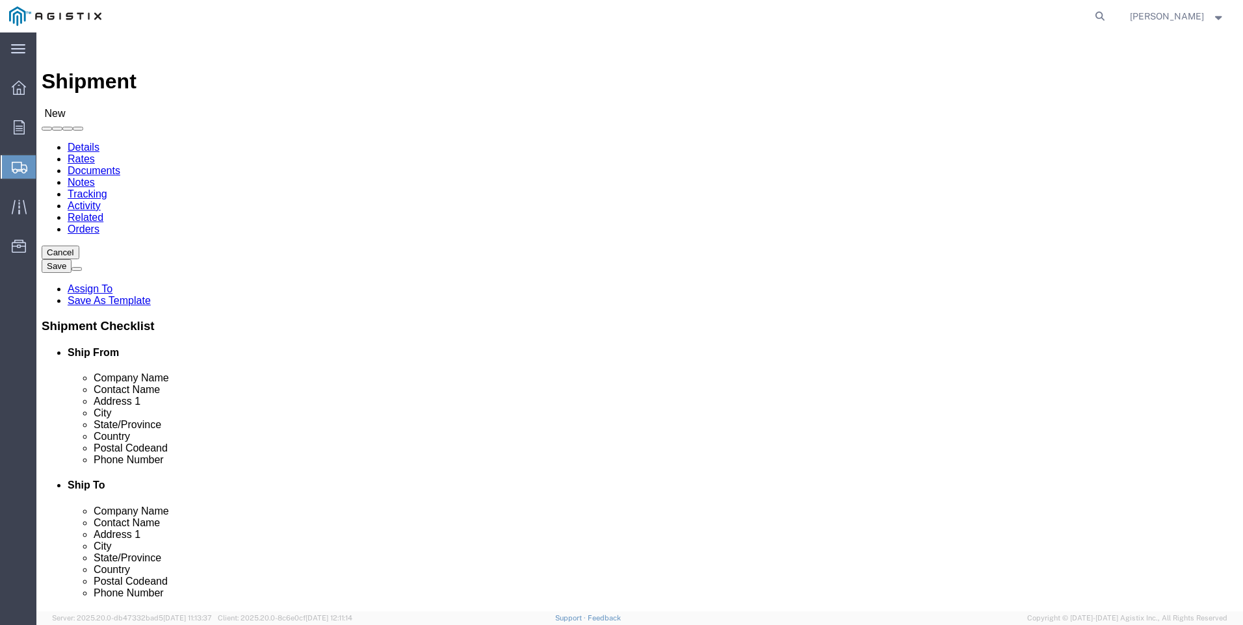
click input "text"
type input "pacifi"
click p "- PACIFIC GAS & ELECTRIC - (SHIFFLETS) [GEOGRAPHIC_DATA], [STREET_ADDRESS]"
select select "CA"
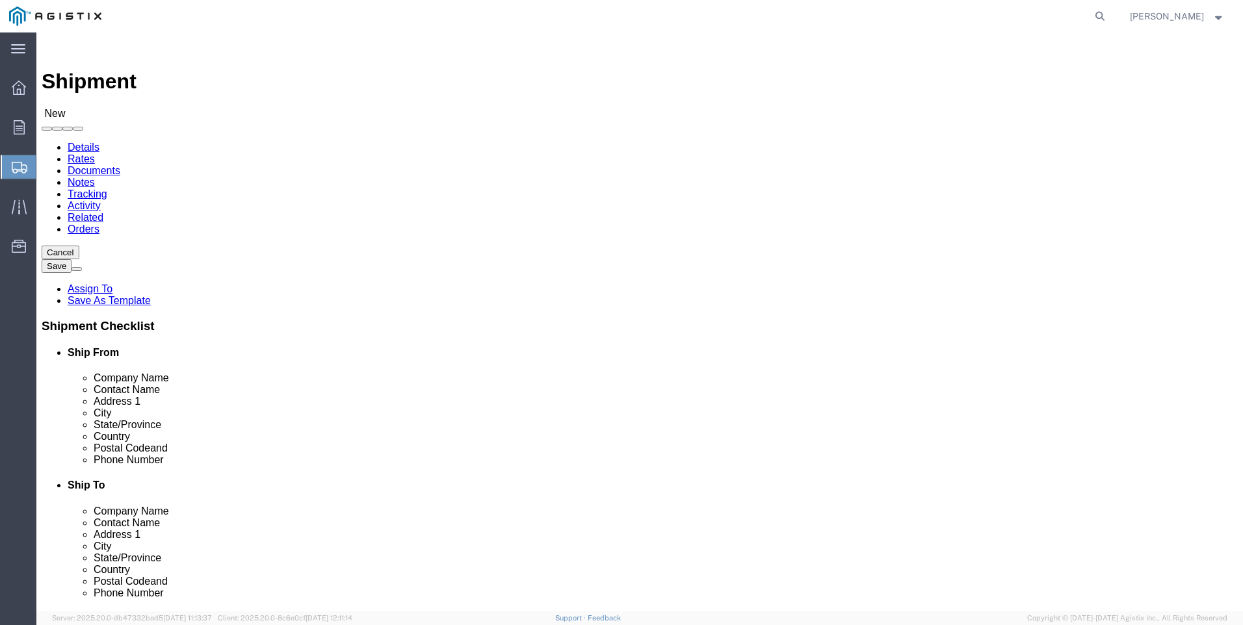
type input "PACIFIC GAS & ELECTRIC"
click div "Ship To Location Location My Profile Location (OBSOLETE) [GEOGRAPHIC_DATA] SC -…"
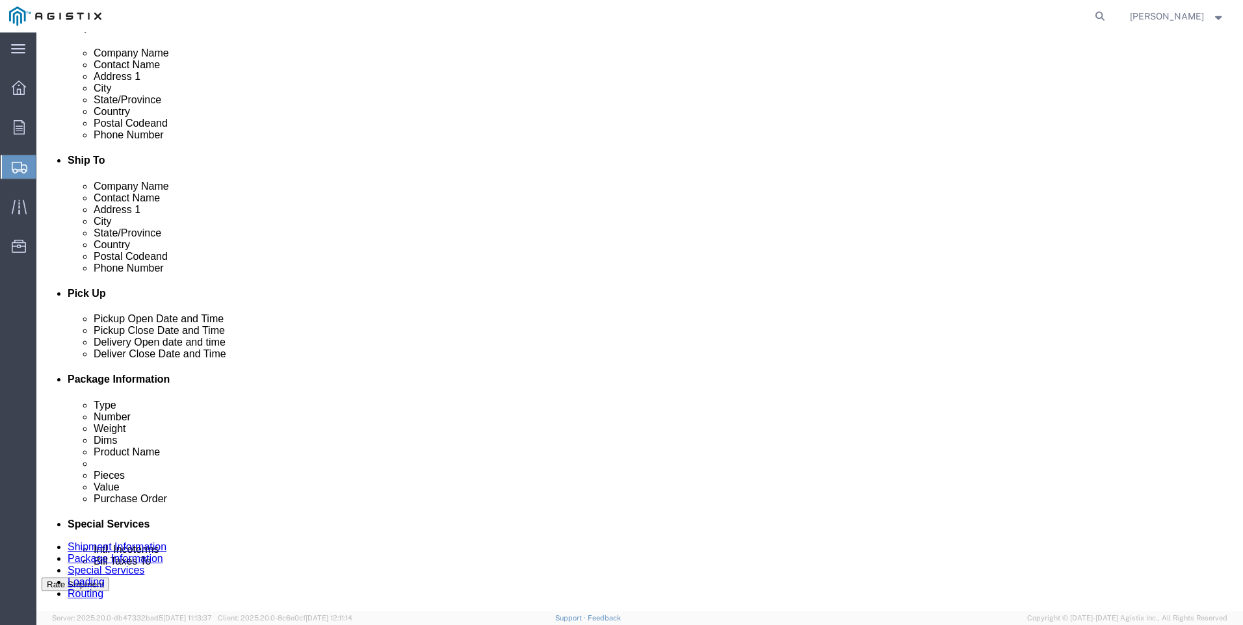
scroll to position [650, 0]
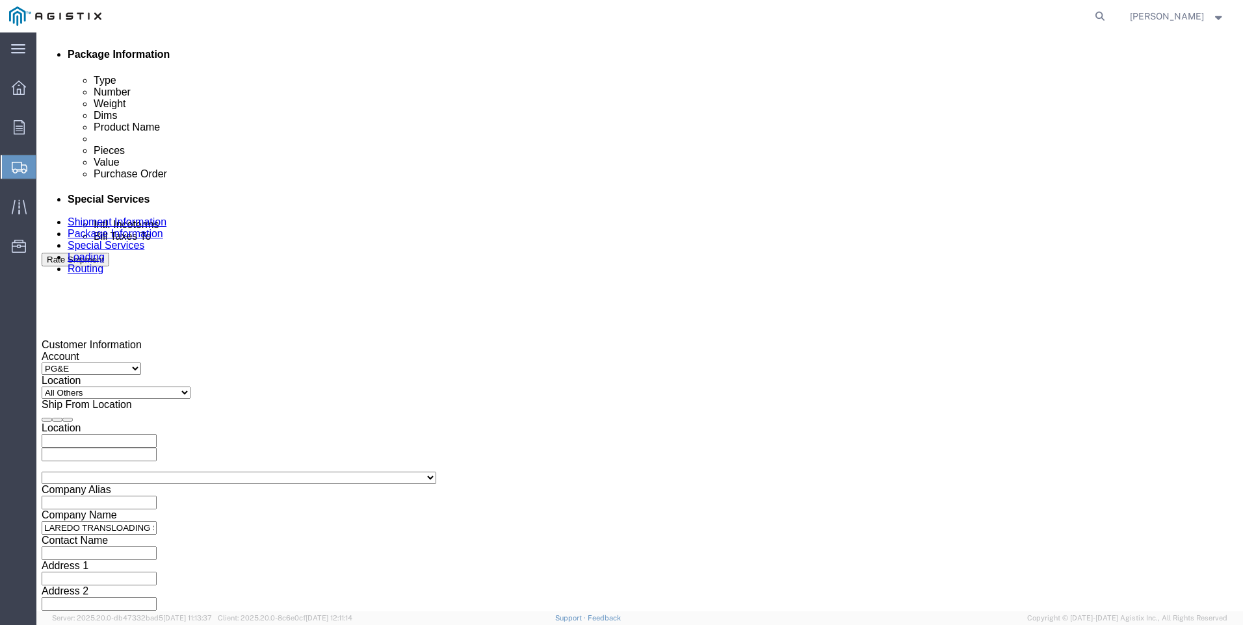
click div
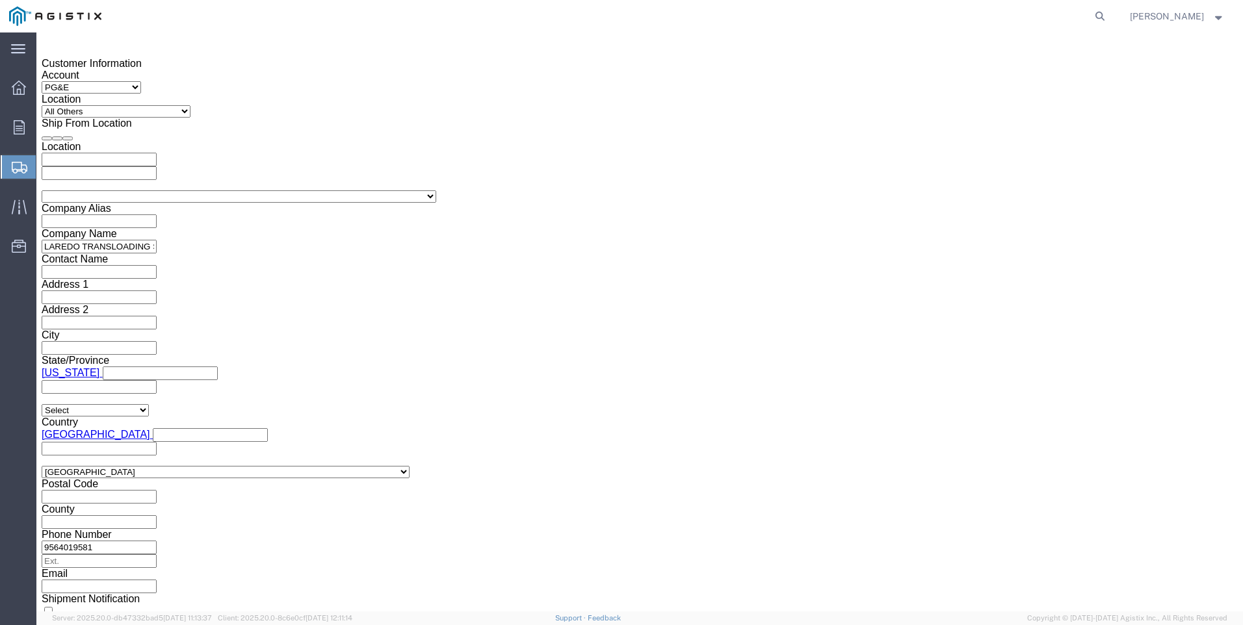
click button "Apply"
click div
click button "Apply"
click input "text"
type input "3501406427"
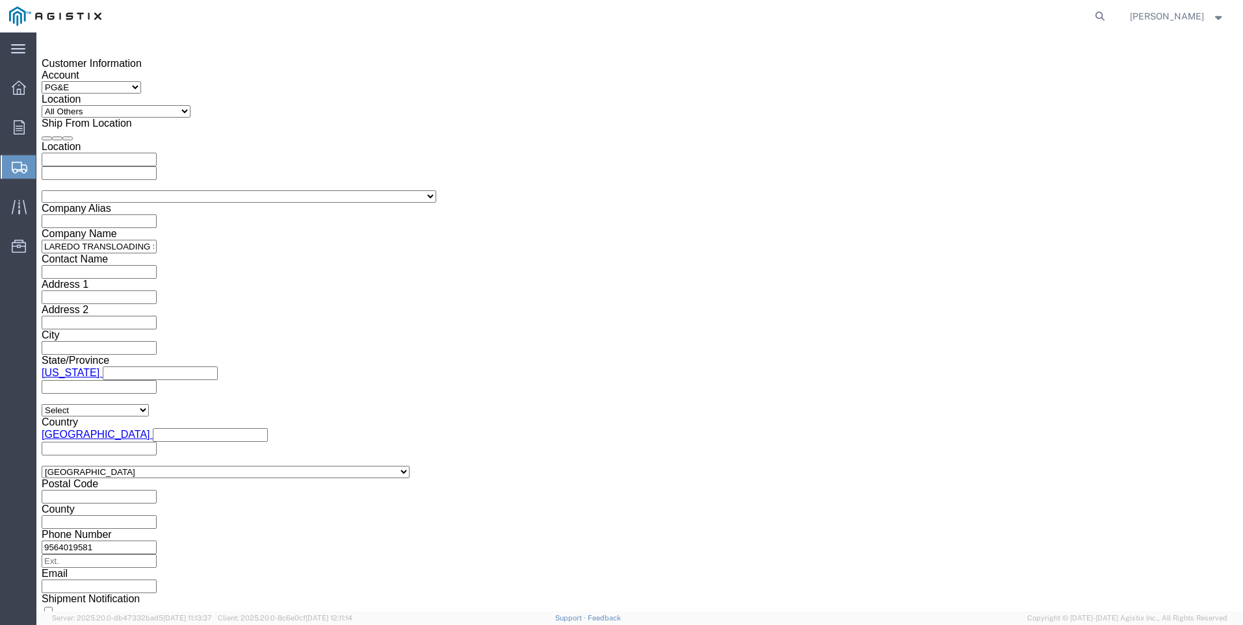
click select "Select Account Type Activity ID Airline Appointment Number ASN Batch Request # …"
select select "PICKUPNUM"
click select "Select Account Type Activity ID Airline Appointment Number ASN Batch Request # …"
type input "900251738"
click div "Customer Information Account Select PG&E Valmont Industries Inc Location Select…"
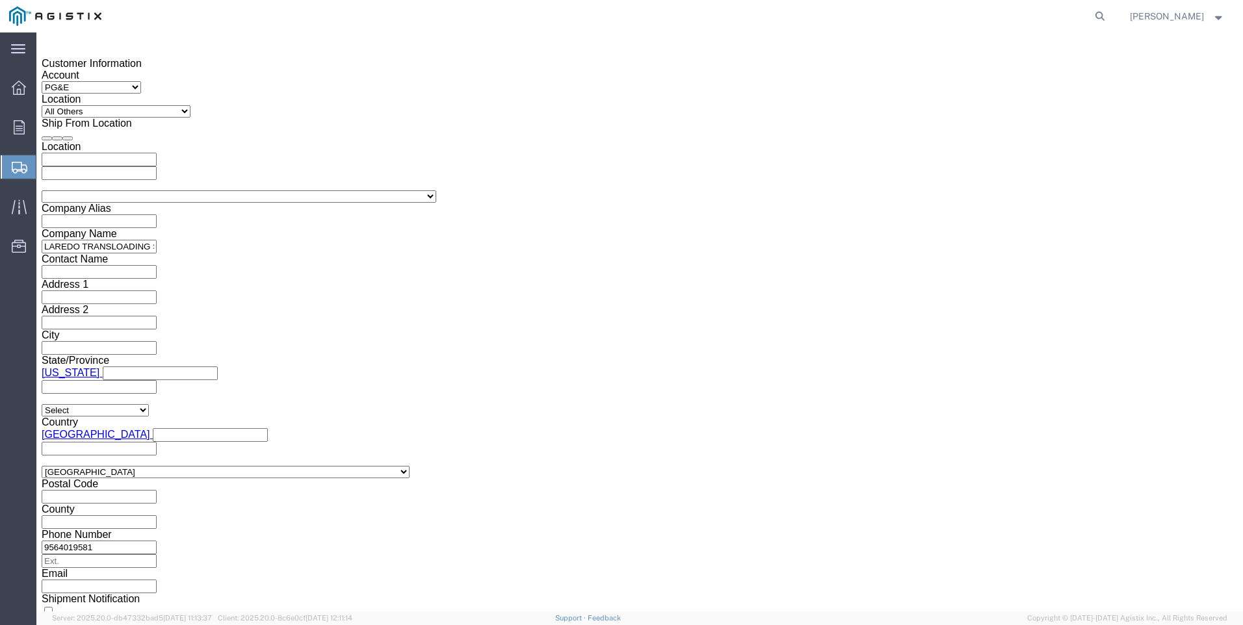
click button "Continue"
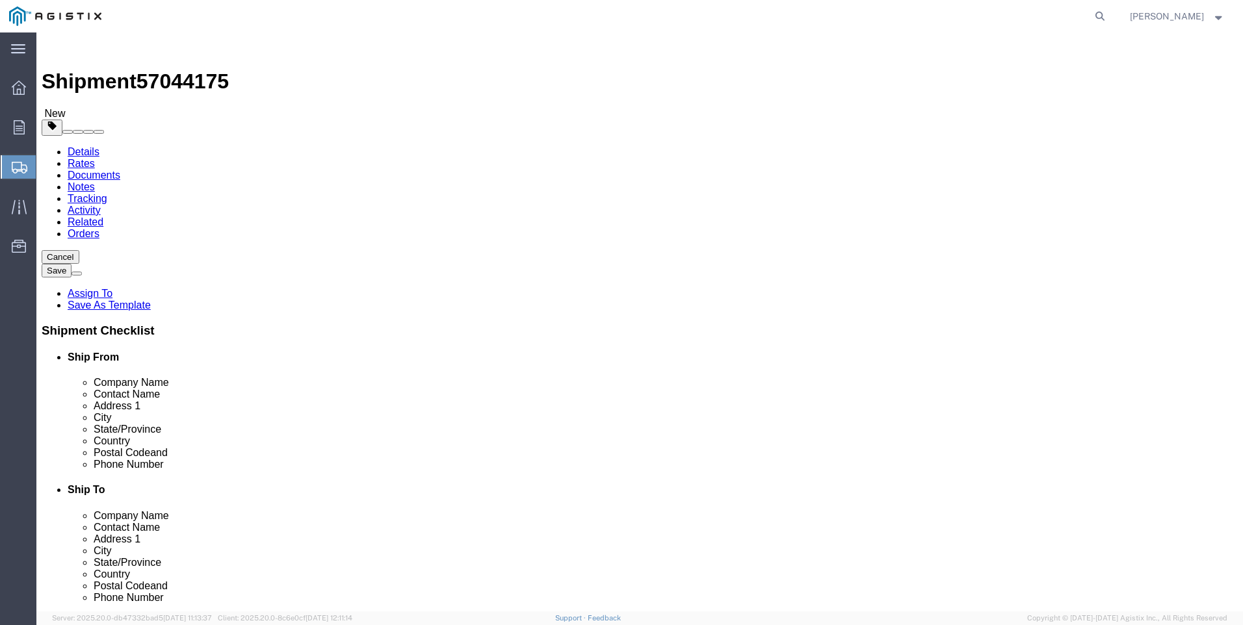
click select "Select Bulk Bundle(s) Cardboard Box(es) Carton(s) Crate(s) Drum(s) (Fiberboard)…"
select select "BNDL"
click select "Select Bulk Bundle(s) Cardboard Box(es) Carton(s) Crate(s) Drum(s) (Fiberboard)…"
click select "Select cm ft in"
select select "FT"
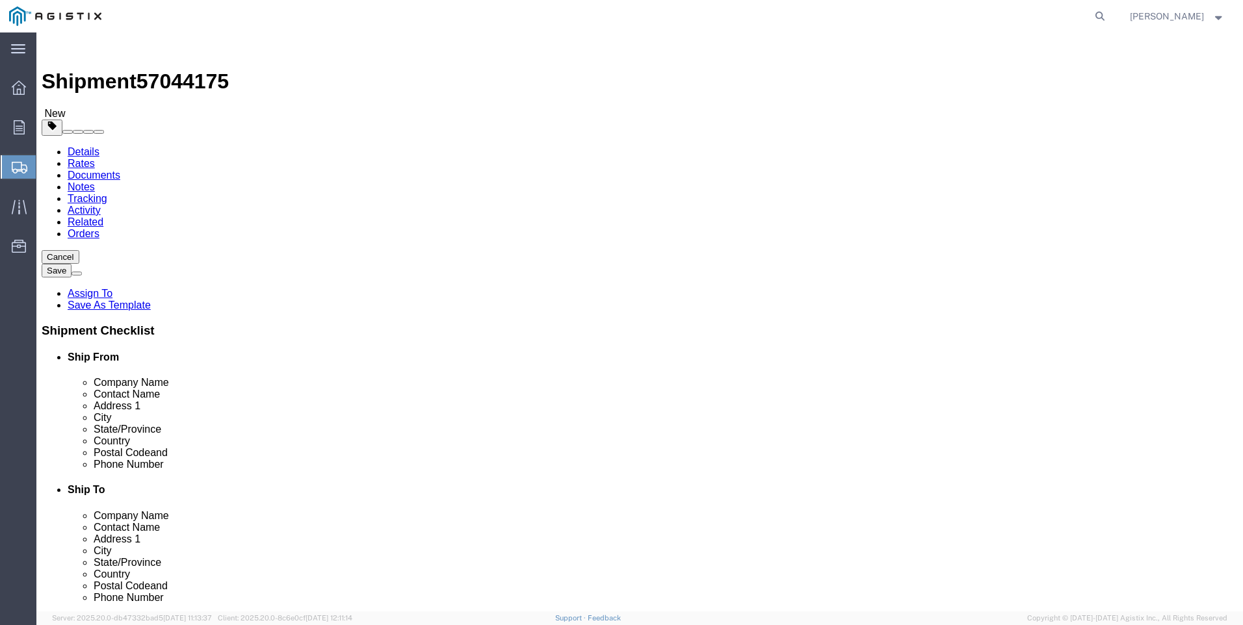
click select "Select cm ft in"
click input "text"
type input "54"
type input "8.5"
type input "8"
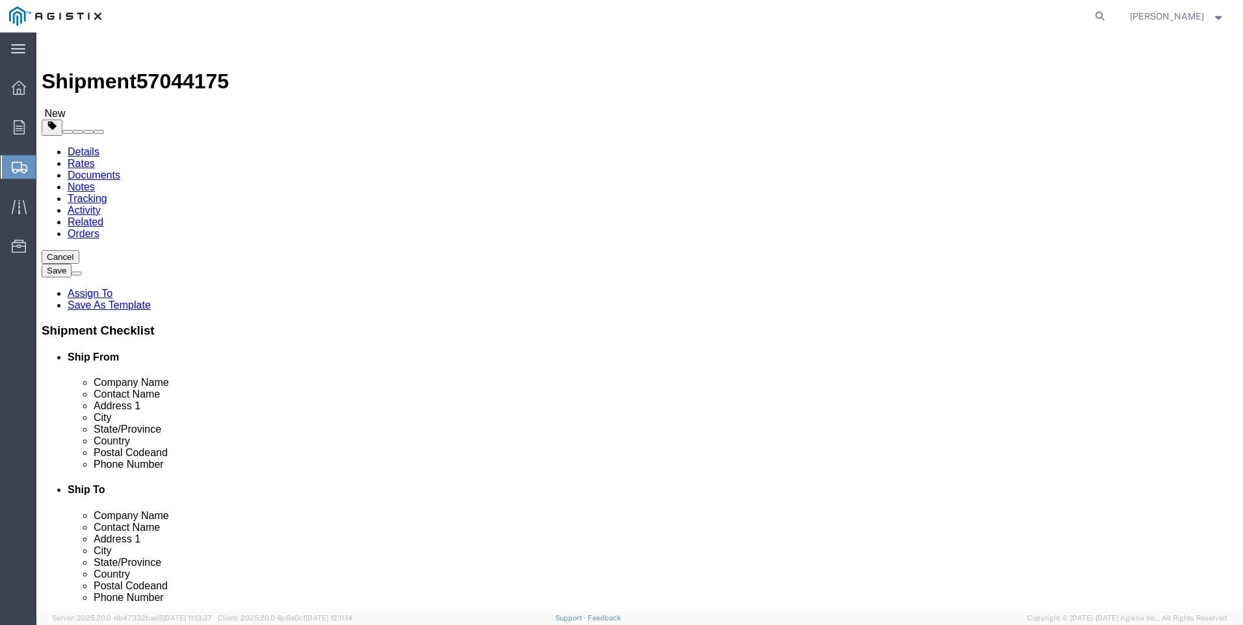
click input "0.00"
type input "19796"
click link "Add Content"
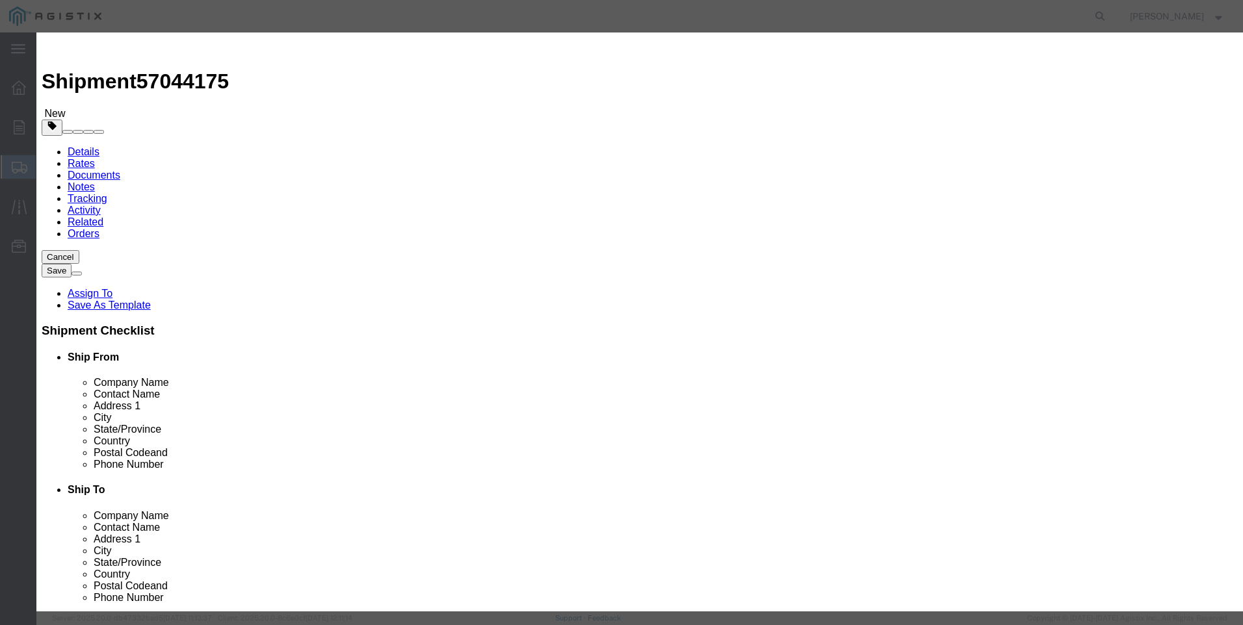
click input "text"
type input "steel poles"
select select "MX"
click input "0"
type input "14"
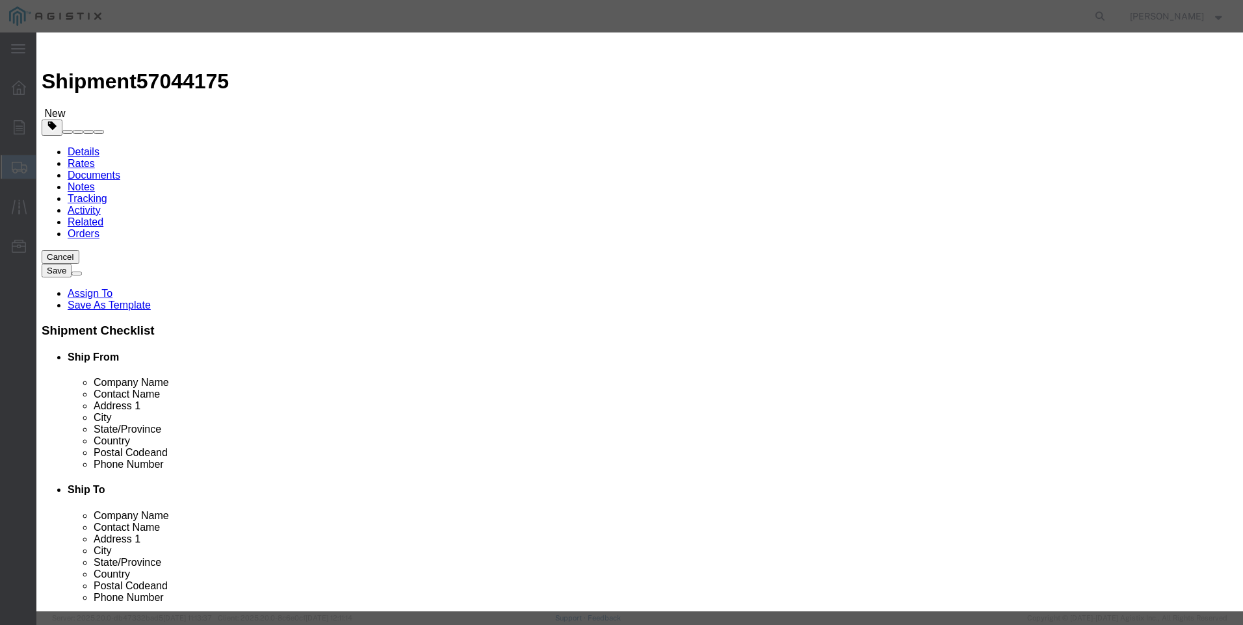
type input "1"
select select "USD"
select select "50"
click button "Save & Close"
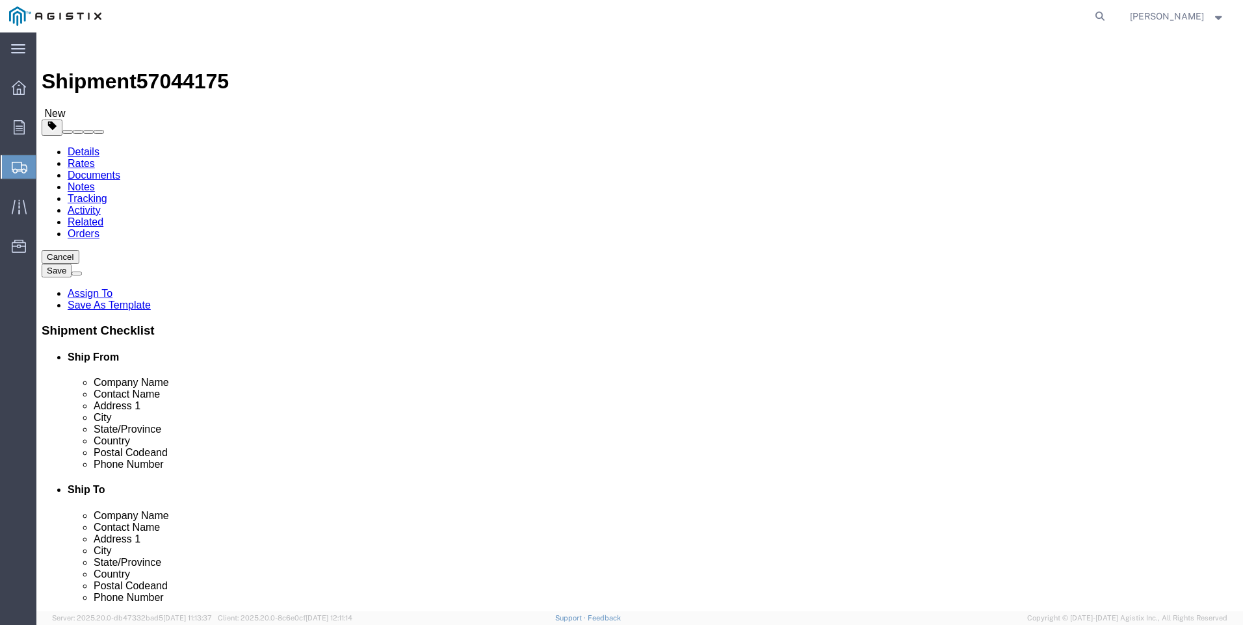
click button "Rate Shipment"
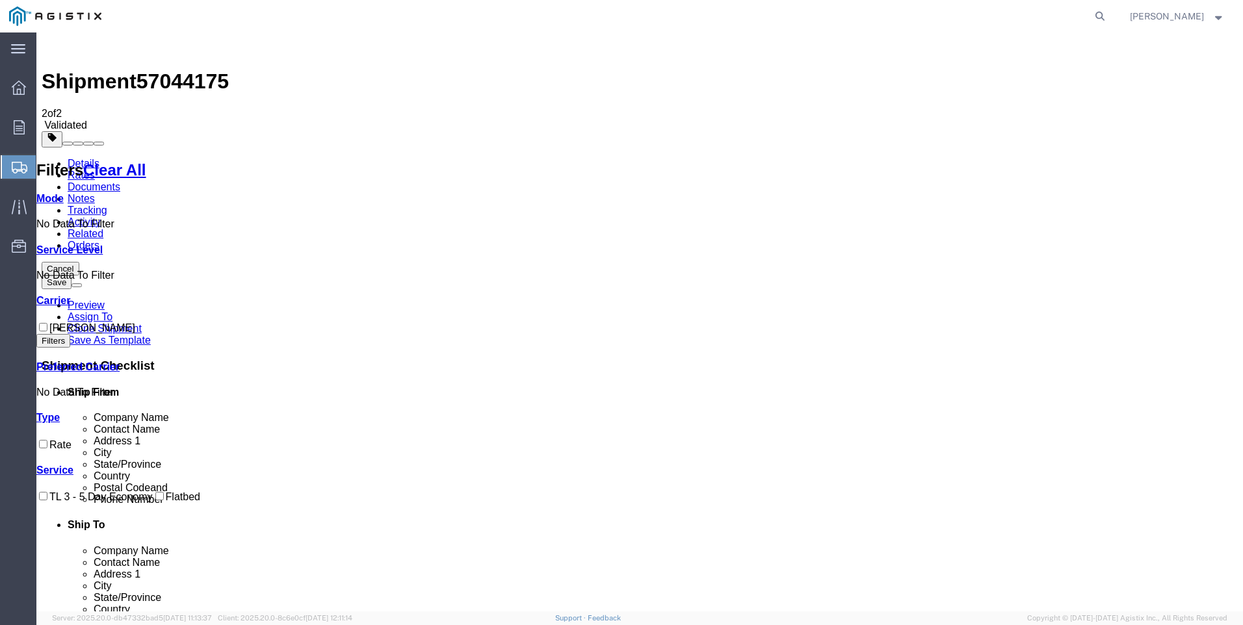
checkbox input "true"
